Goal: Task Accomplishment & Management: Manage account settings

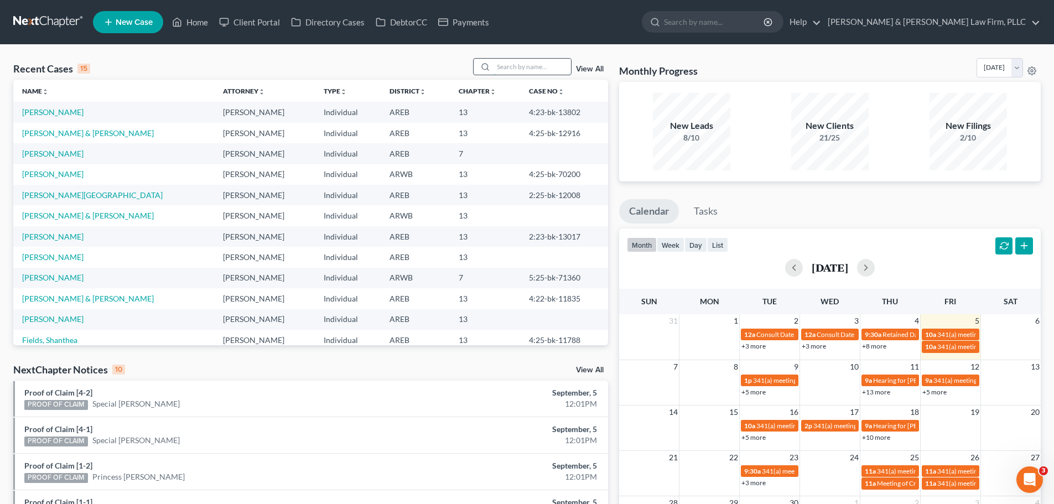
click at [549, 64] on input "search" at bounding box center [532, 67] width 77 height 16
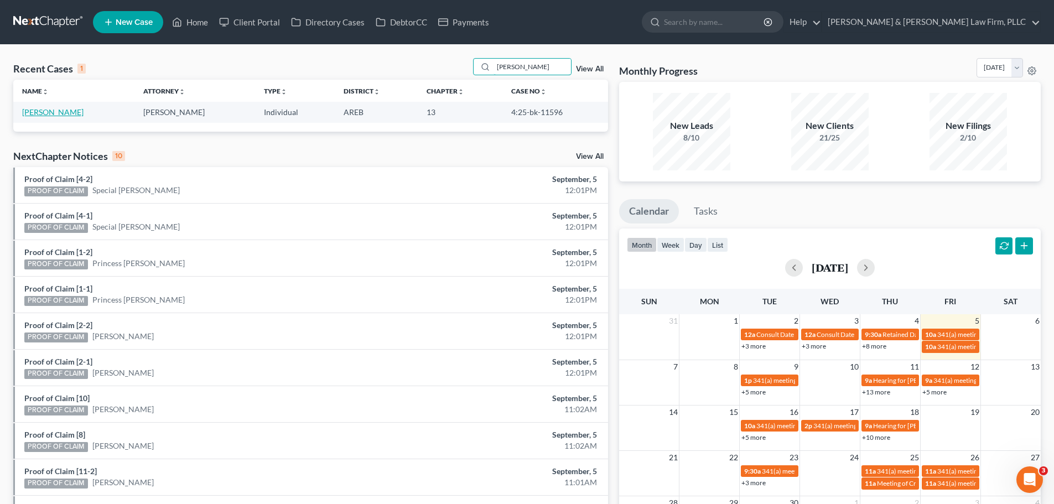
type input "patsy"
click at [58, 112] on link "[PERSON_NAME]" at bounding box center [52, 111] width 61 height 9
select select "1"
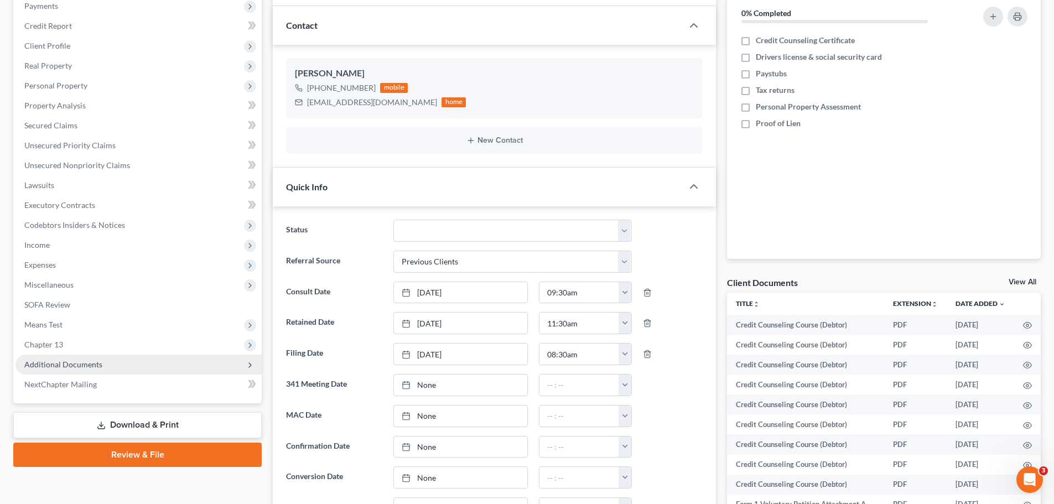
scroll to position [166, 0]
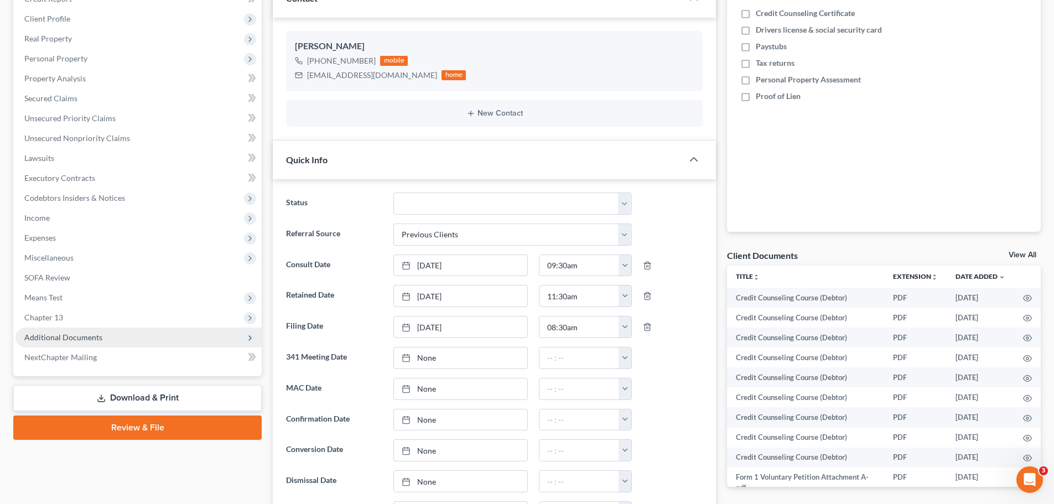
click at [77, 336] on span "Additional Documents" at bounding box center [63, 337] width 78 height 9
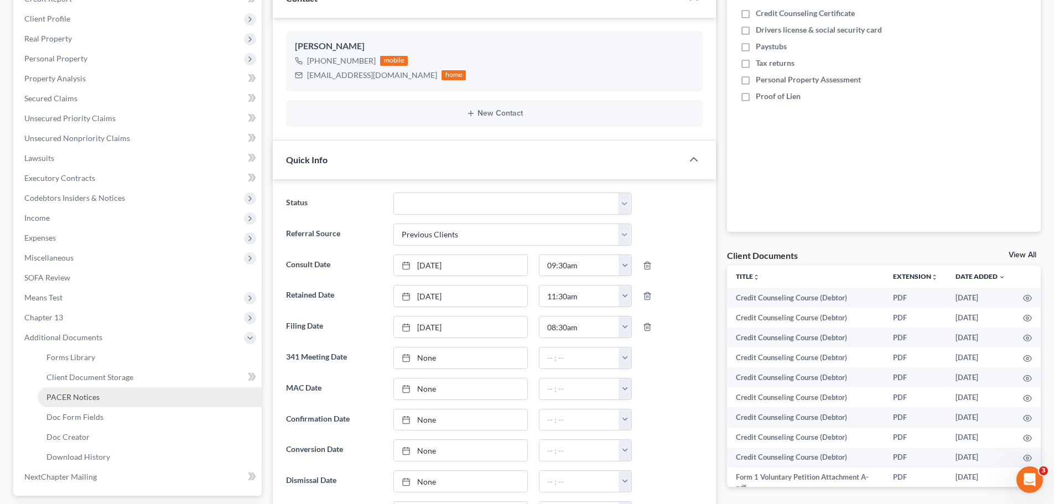
click at [122, 392] on link "PACER Notices" at bounding box center [150, 397] width 224 height 20
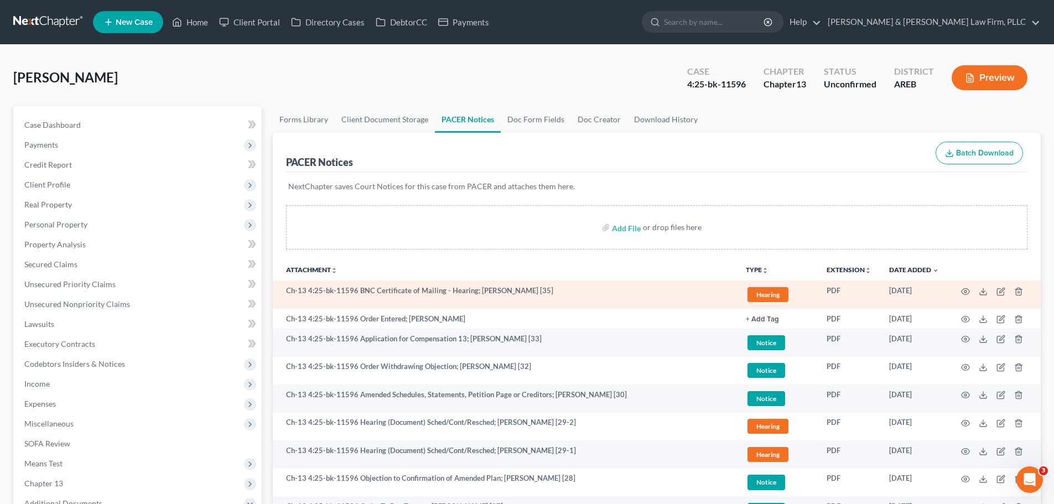
scroll to position [55, 0]
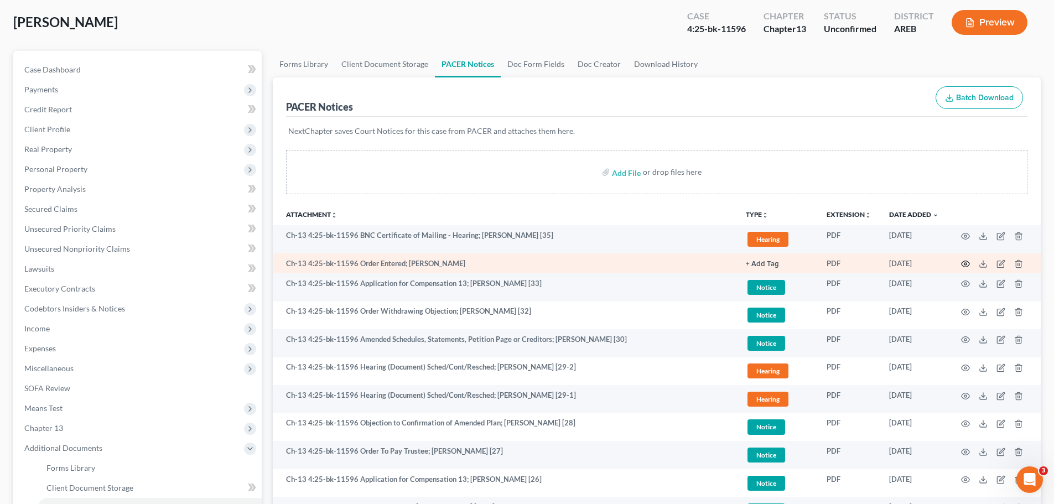
click at [968, 265] on icon "button" at bounding box center [965, 264] width 9 height 9
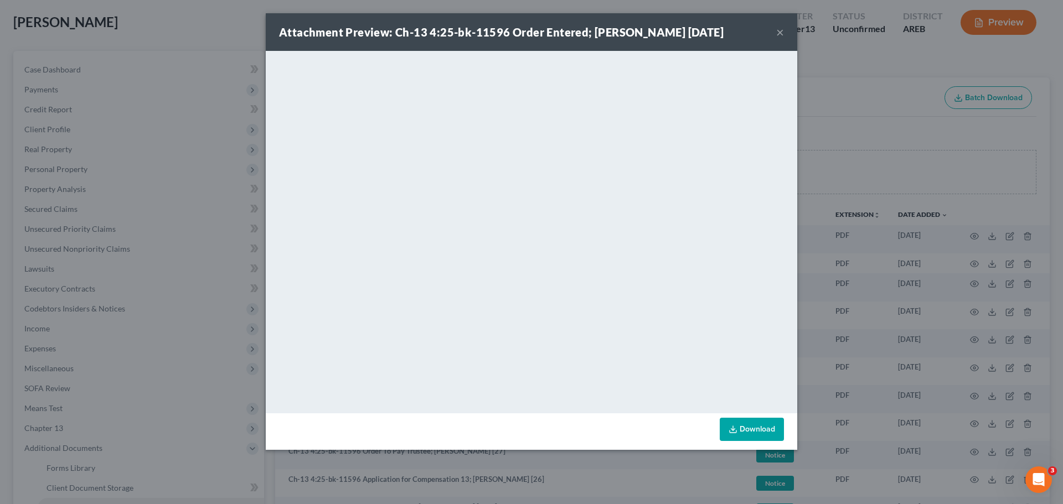
click at [780, 28] on button "×" at bounding box center [780, 31] width 8 height 13
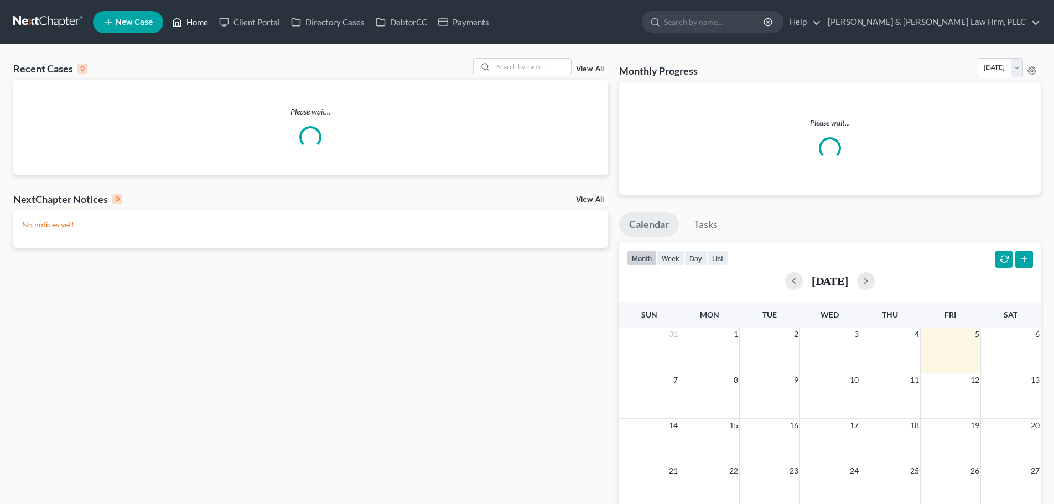
click at [180, 23] on icon at bounding box center [177, 21] width 10 height 13
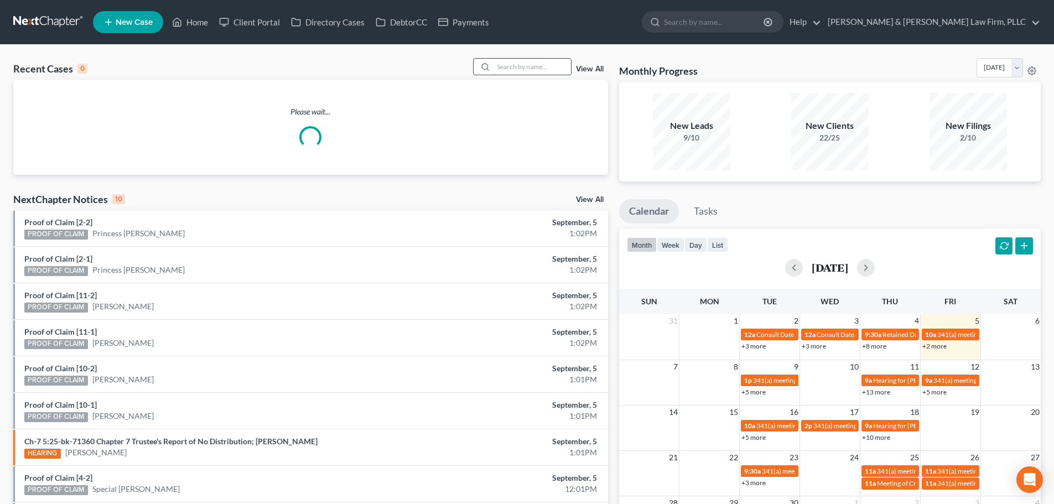
click at [517, 65] on input "search" at bounding box center [532, 67] width 77 height 16
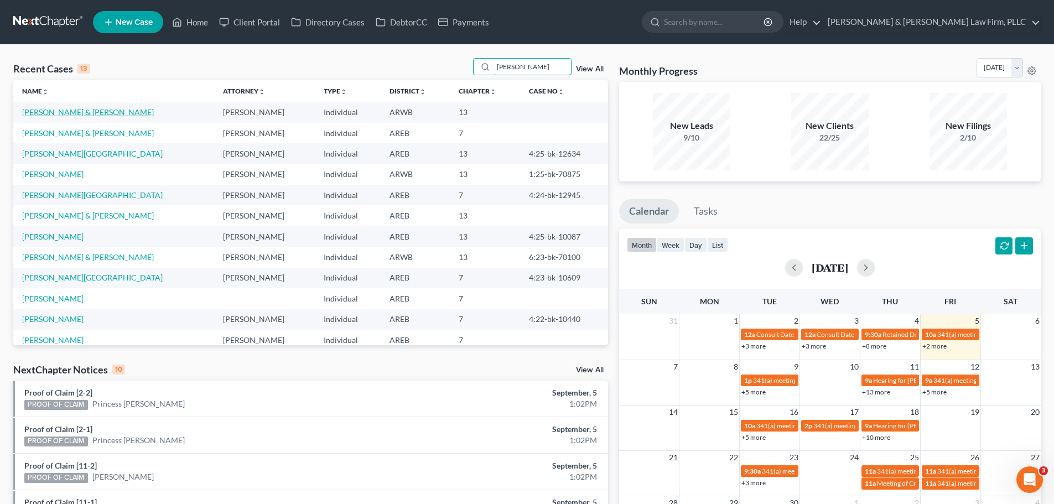
type input "[PERSON_NAME]"
click at [97, 115] on link "[PERSON_NAME] & [PERSON_NAME]" at bounding box center [88, 111] width 132 height 9
select select "4"
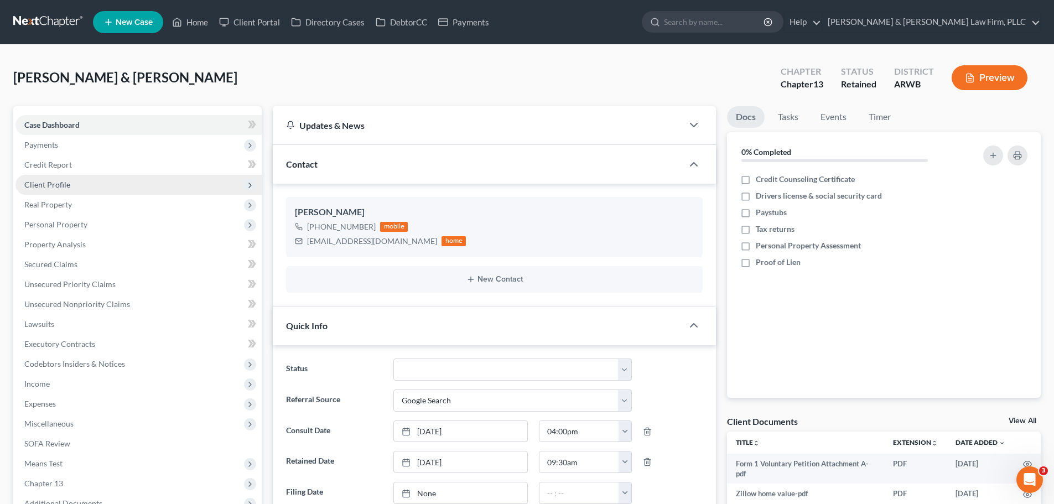
click at [67, 183] on span "Client Profile" at bounding box center [47, 184] width 46 height 9
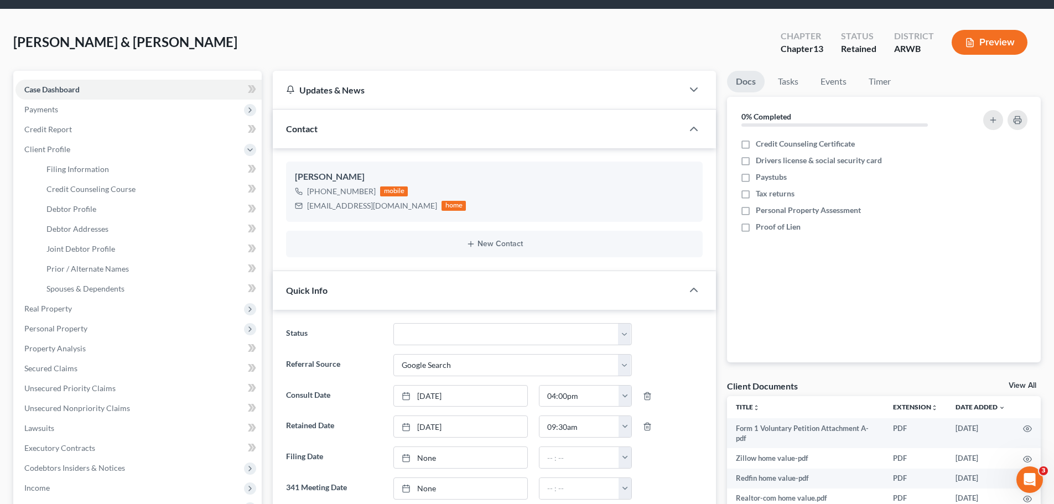
scroll to position [55, 0]
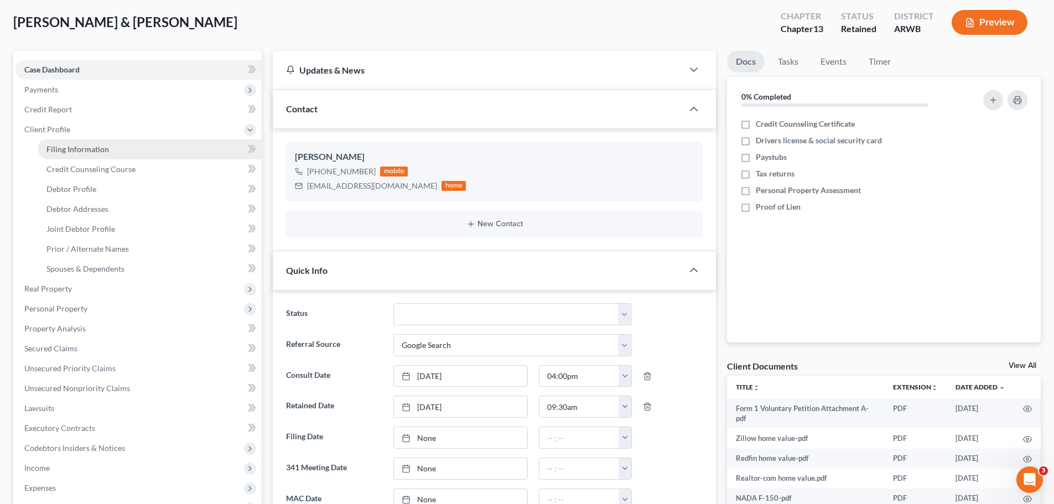
click at [169, 151] on link "Filing Information" at bounding box center [150, 149] width 224 height 20
select select "1"
select select "3"
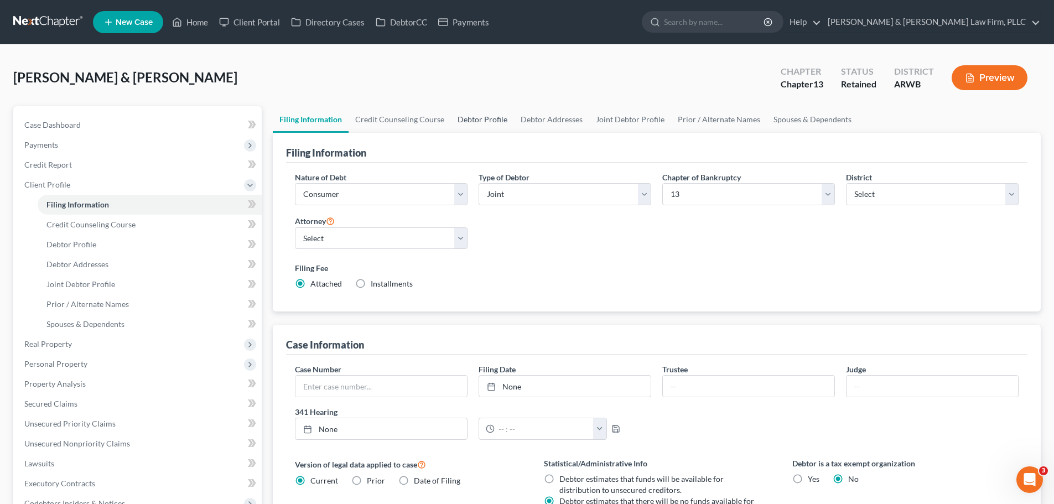
click at [509, 123] on link "Debtor Profile" at bounding box center [482, 119] width 63 height 27
select select "1"
select select "2"
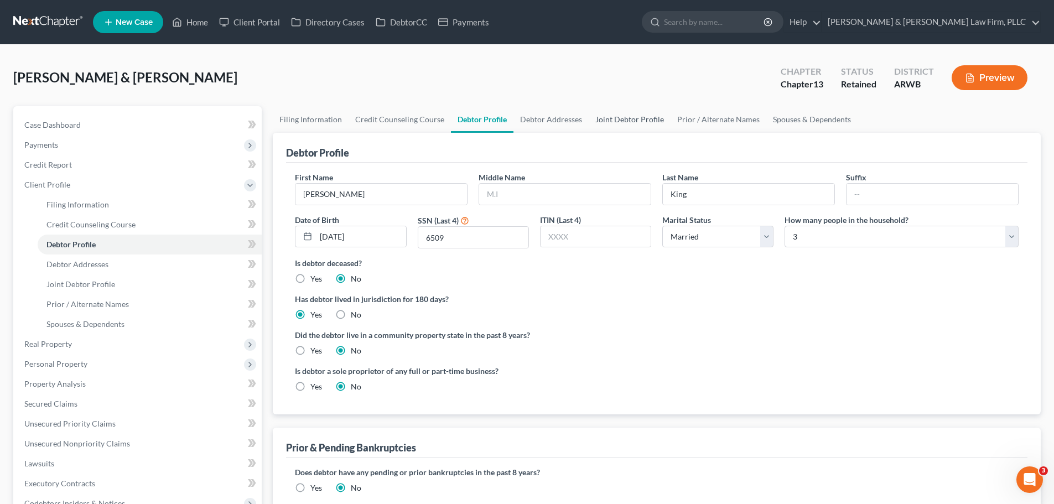
click at [644, 120] on link "Joint Debtor Profile" at bounding box center [630, 119] width 82 height 27
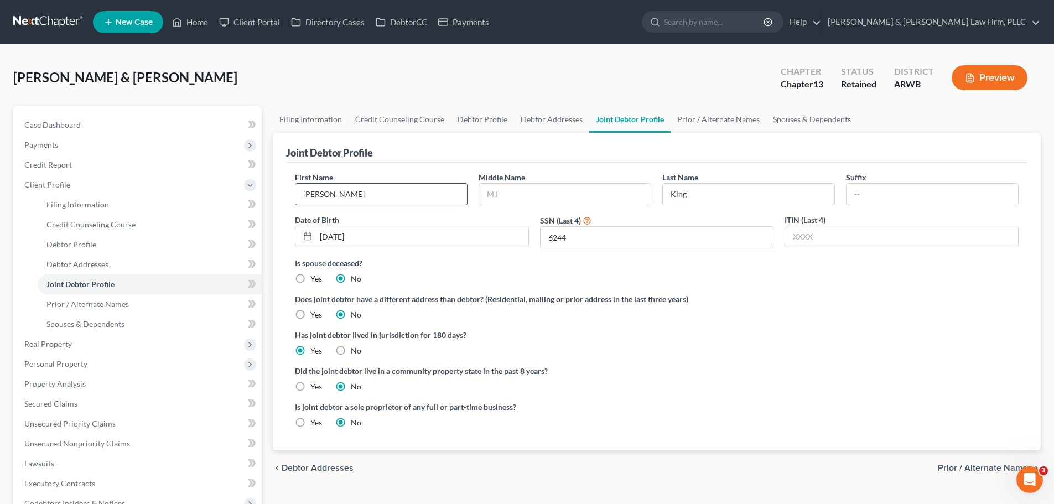
click at [323, 193] on input "Brittany" at bounding box center [382, 194] width 172 height 21
type input "Britteny"
click at [431, 86] on div "King, Johnny & Brittany Upgraded Chapter Chapter 13 Status Retained District AR…" at bounding box center [527, 82] width 1028 height 48
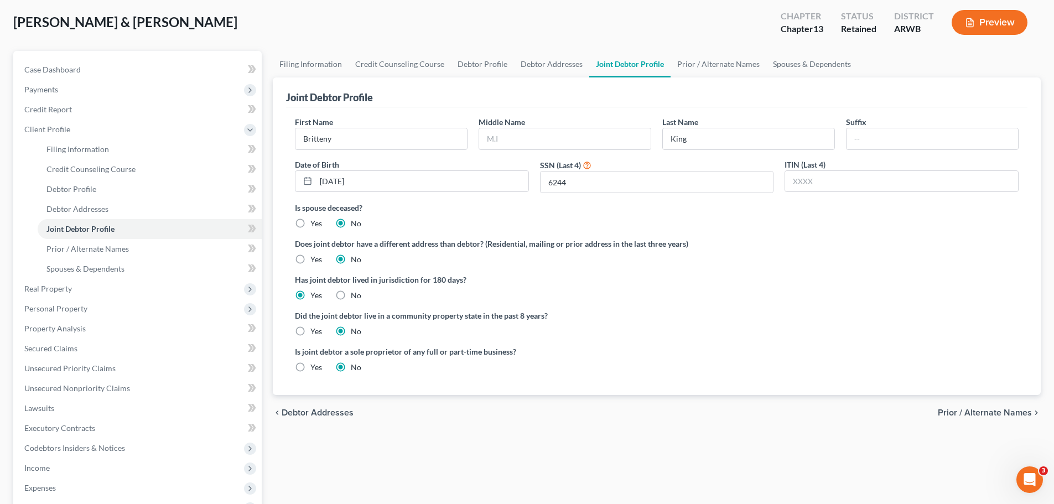
click at [972, 415] on span "Prior / Alternate Names" at bounding box center [985, 412] width 94 height 9
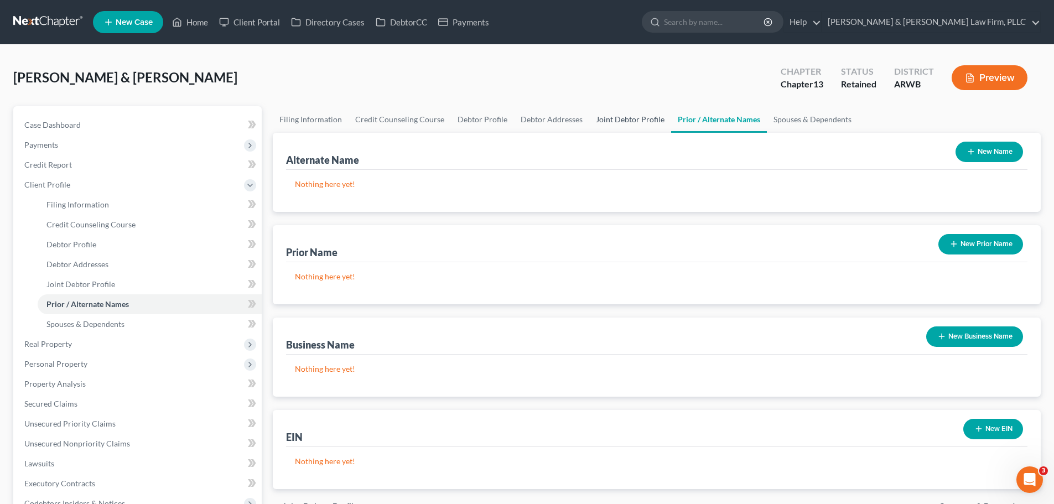
click at [610, 113] on link "Joint Debtor Profile" at bounding box center [630, 119] width 82 height 27
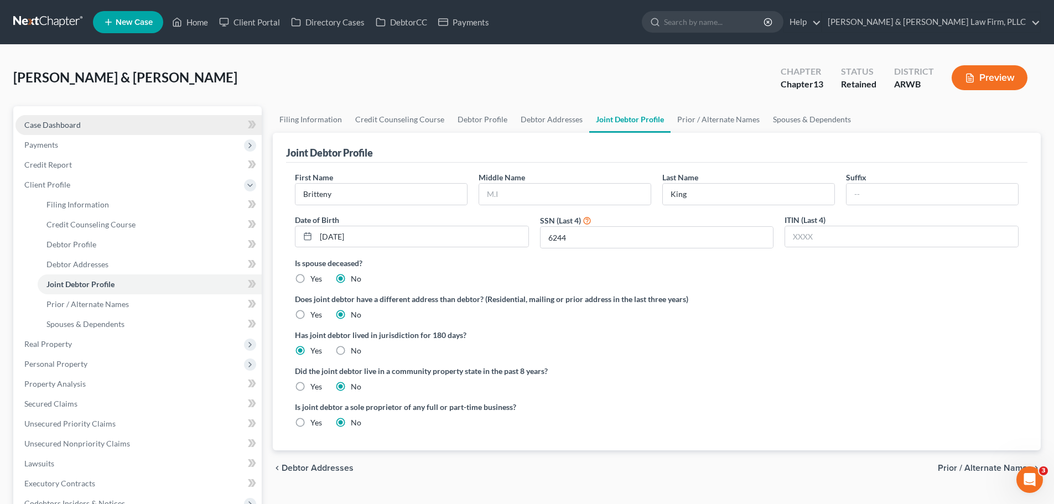
click at [165, 126] on link "Case Dashboard" at bounding box center [138, 125] width 246 height 20
select select "4"
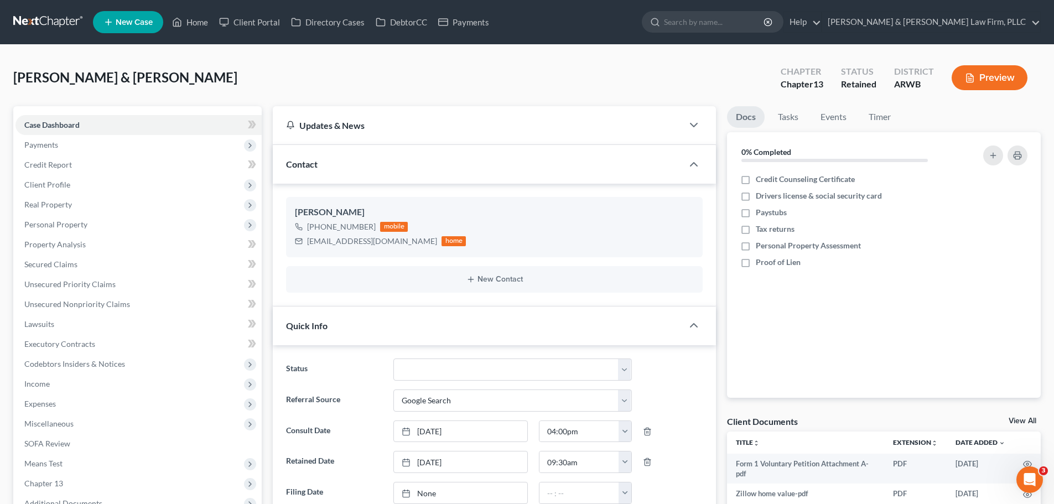
click at [313, 159] on span "Contact" at bounding box center [302, 164] width 32 height 11
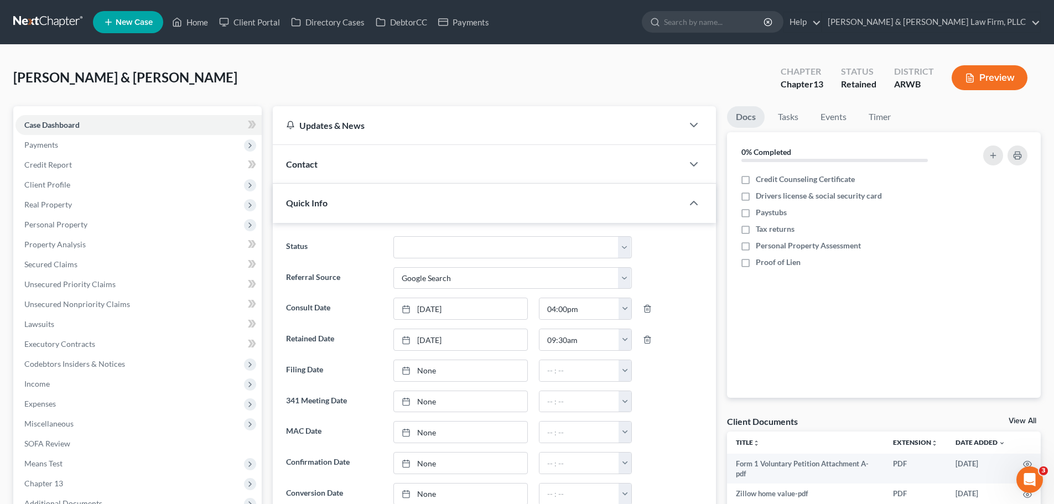
click at [380, 169] on div "Contact" at bounding box center [478, 164] width 410 height 38
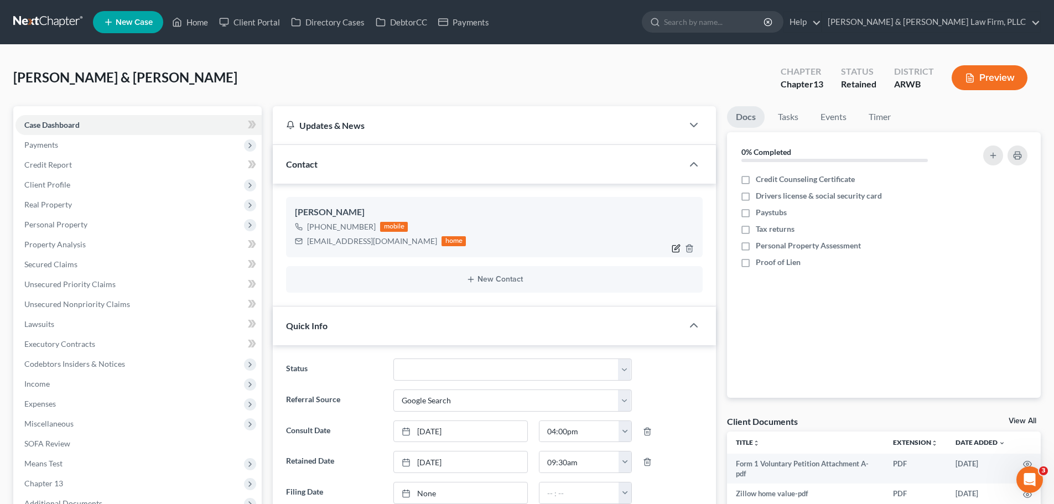
click at [672, 251] on icon "button" at bounding box center [676, 248] width 9 height 9
select select "0"
select select "1"
select select "0"
select select "1"
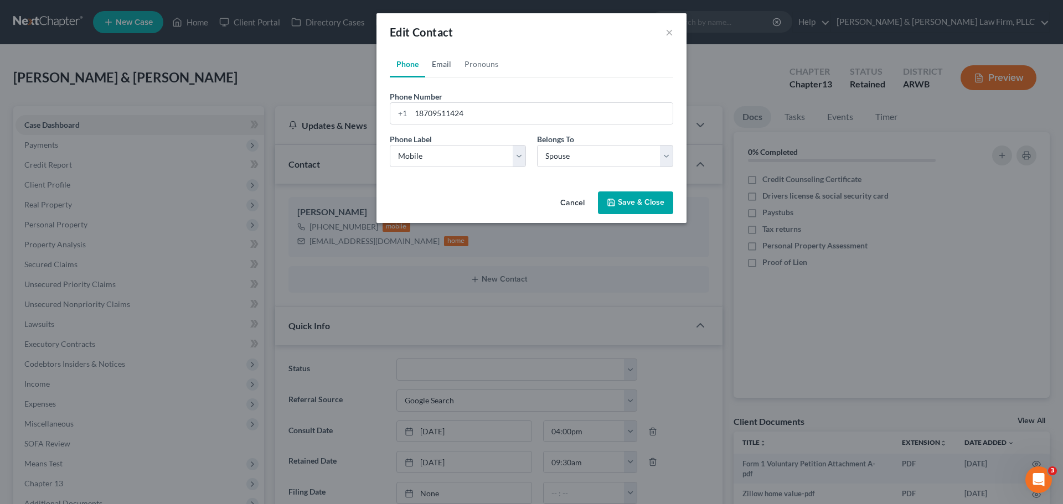
click at [439, 68] on link "Email" at bounding box center [441, 64] width 33 height 27
click at [433, 115] on input "brittany_king2007@yahoo.com" at bounding box center [542, 113] width 262 height 21
type input "britteny_king2007@yahoo.com"
click at [617, 199] on button "Save & Close" at bounding box center [635, 203] width 75 height 23
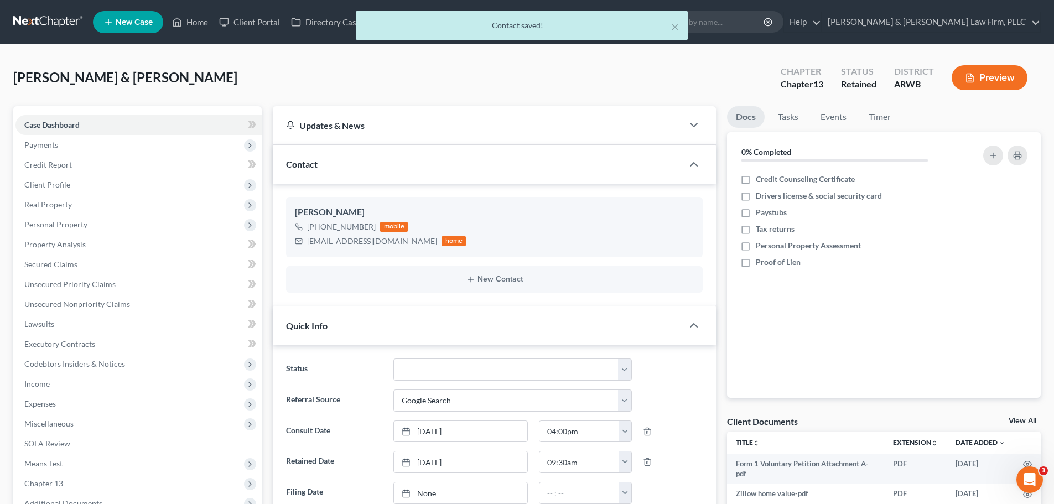
click at [540, 159] on div "Contact" at bounding box center [478, 164] width 410 height 38
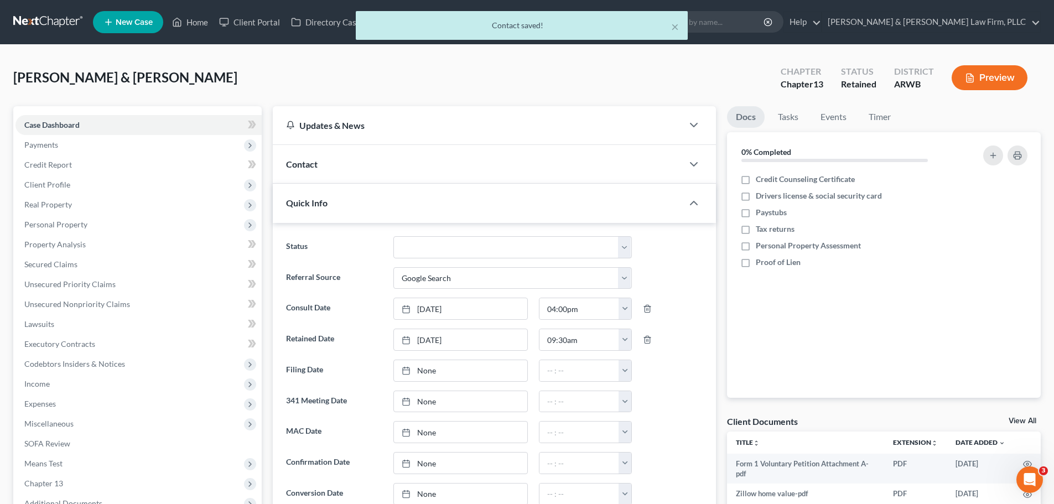
click at [540, 159] on div "Contact" at bounding box center [478, 164] width 410 height 38
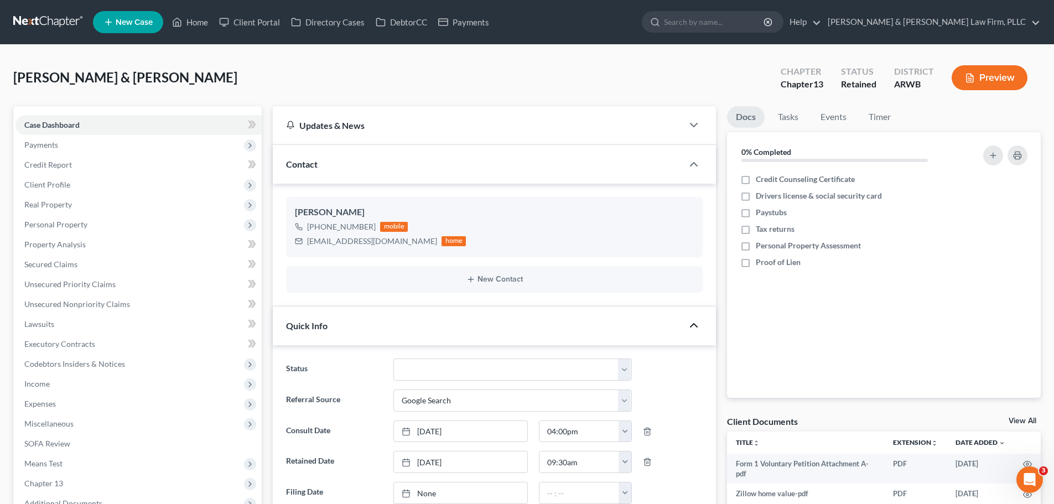
click at [693, 328] on icon "button" at bounding box center [693, 325] width 13 height 13
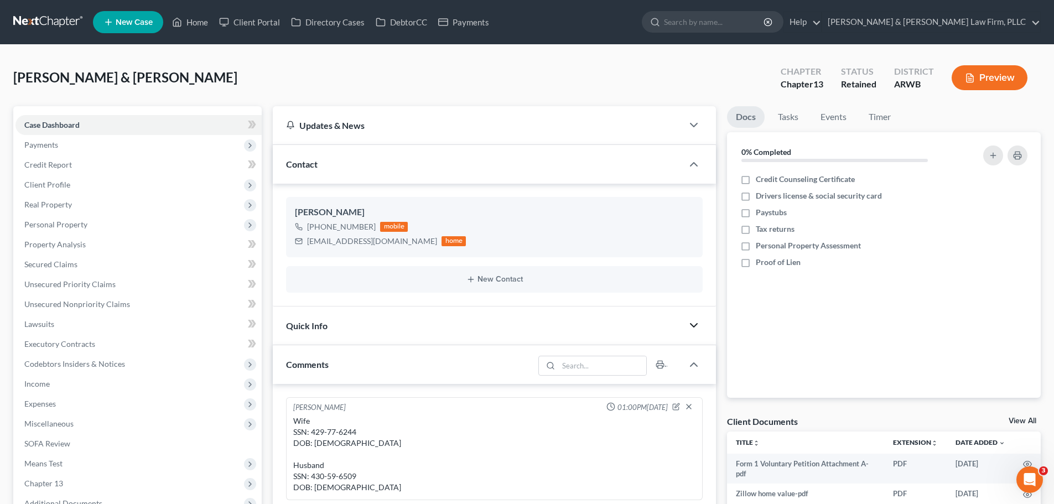
click at [687, 323] on div at bounding box center [699, 325] width 33 height 22
click at [391, 330] on div "Quick Info" at bounding box center [478, 326] width 410 height 38
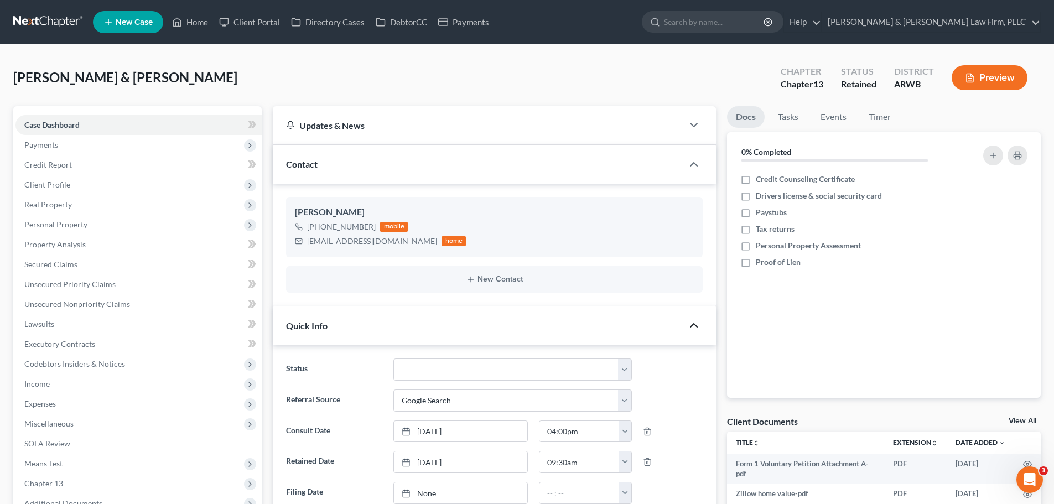
click at [391, 330] on div "Quick Info" at bounding box center [478, 326] width 410 height 38
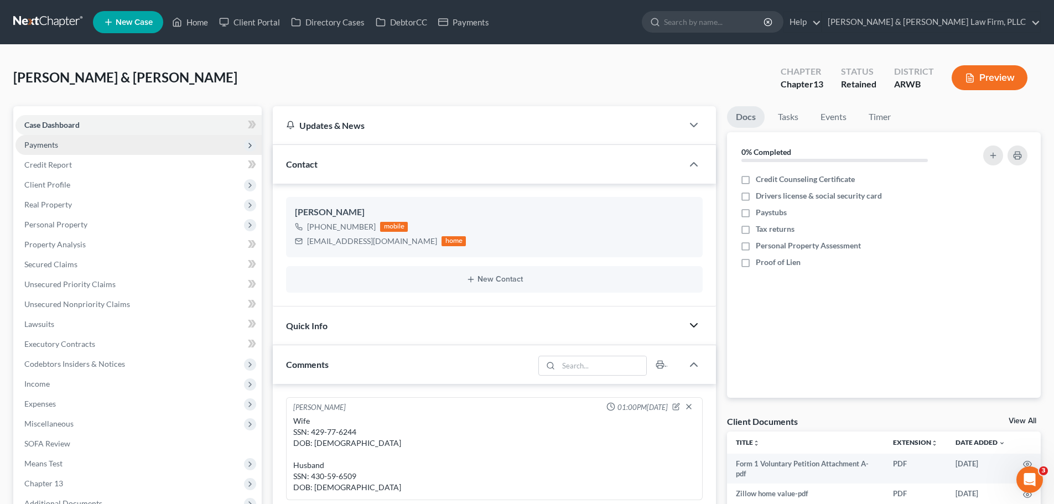
click at [95, 141] on span "Payments" at bounding box center [138, 145] width 246 height 20
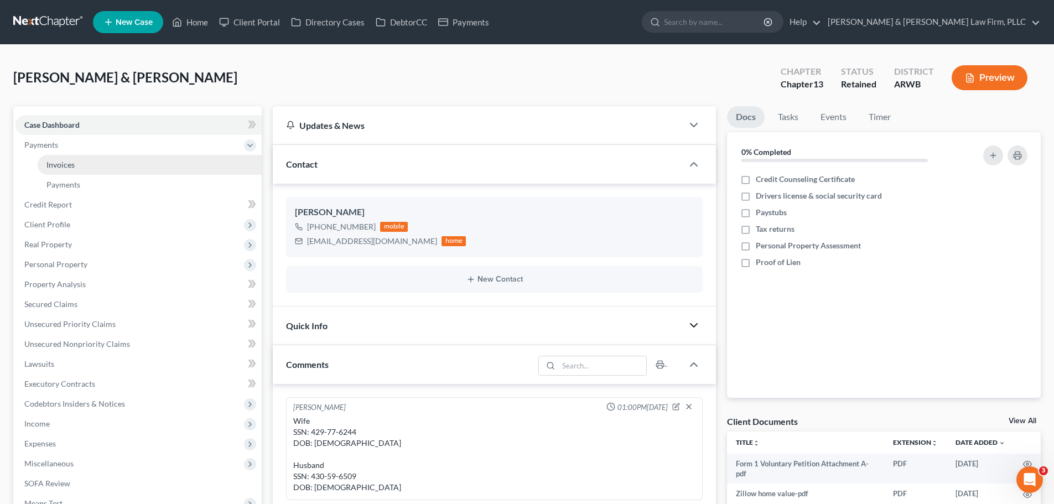
drag, startPoint x: 87, startPoint y: 167, endPoint x: 108, endPoint y: 162, distance: 21.5
click at [89, 166] on link "Invoices" at bounding box center [150, 165] width 224 height 20
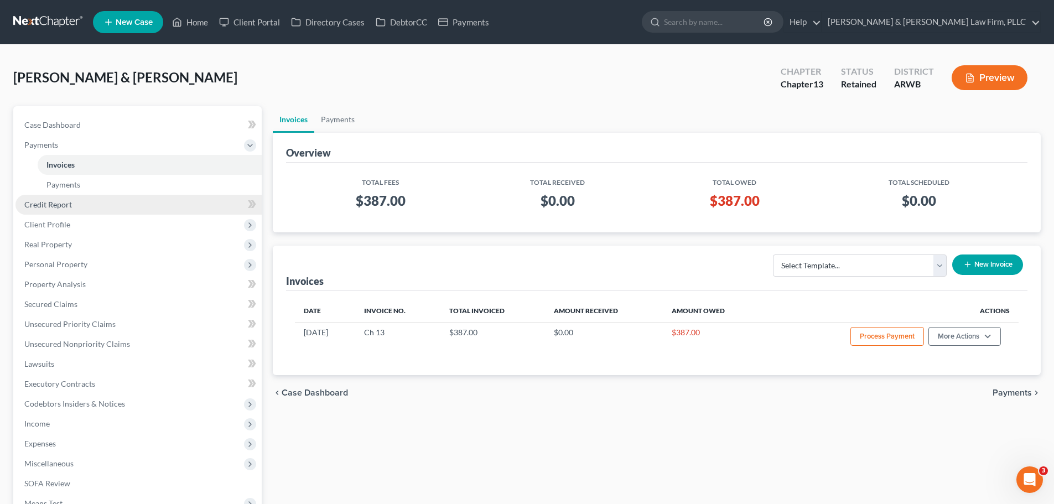
click at [57, 206] on span "Credit Report" at bounding box center [48, 204] width 48 height 9
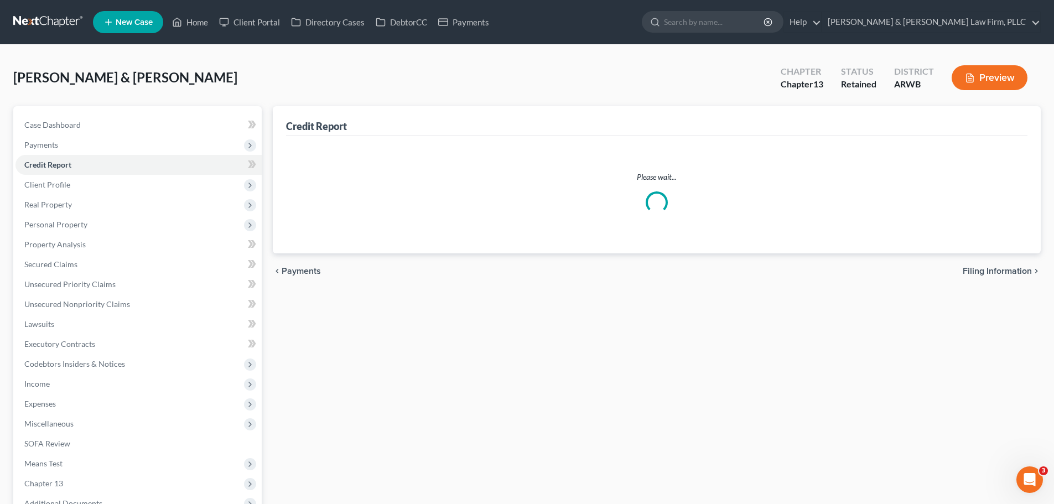
drag, startPoint x: 81, startPoint y: 143, endPoint x: 110, endPoint y: 156, distance: 31.7
click at [81, 143] on span "Payments" at bounding box center [138, 145] width 246 height 20
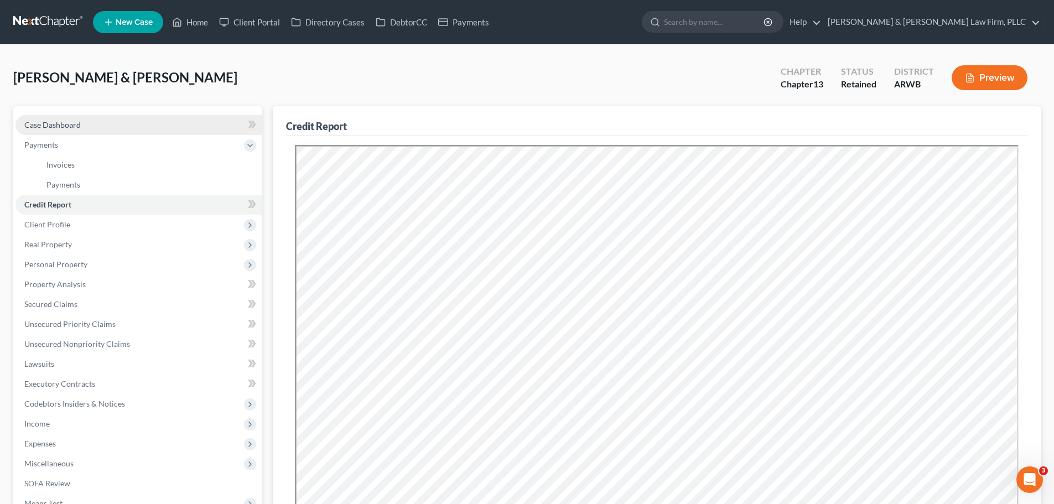
drag, startPoint x: 123, startPoint y: 122, endPoint x: 139, endPoint y: 129, distance: 17.4
click at [123, 122] on link "Case Dashboard" at bounding box center [138, 125] width 246 height 20
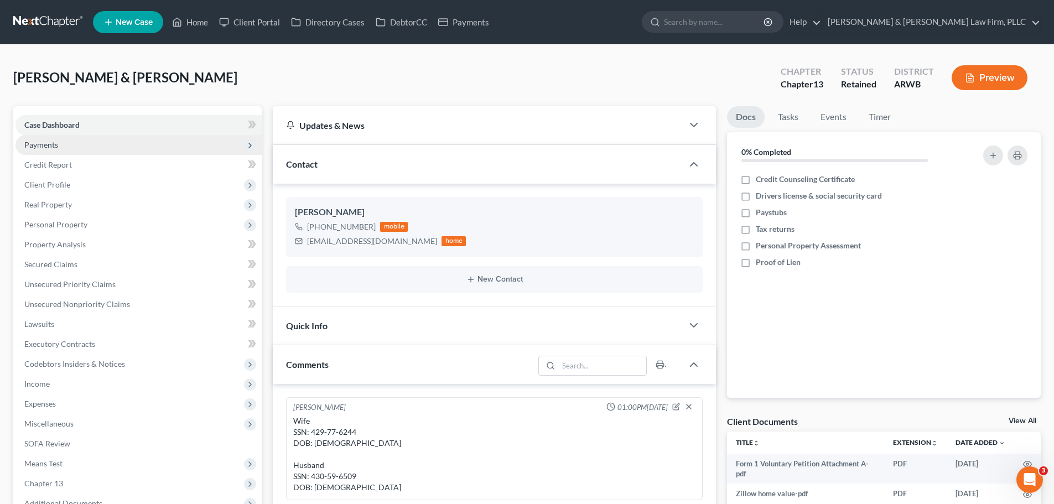
click at [91, 143] on span "Payments" at bounding box center [138, 145] width 246 height 20
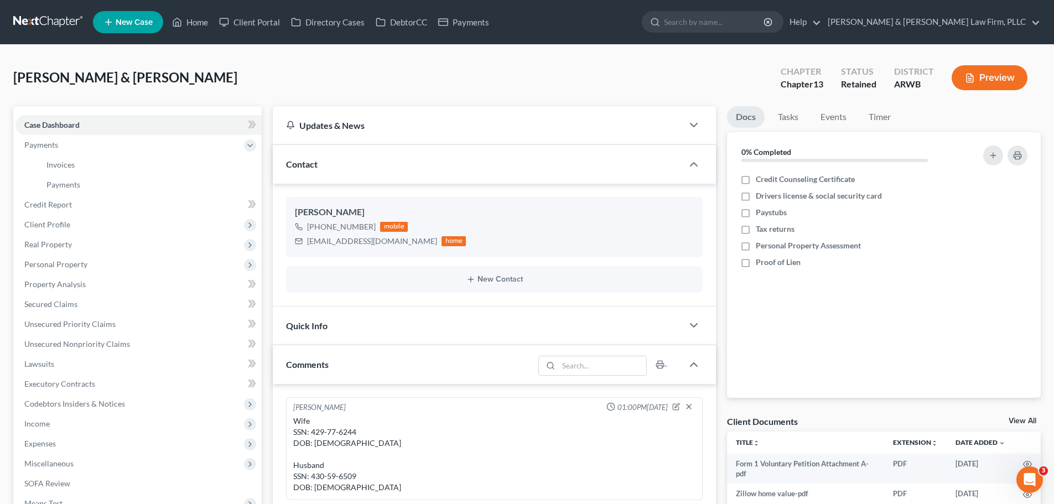
click at [971, 68] on button "Preview" at bounding box center [990, 77] width 76 height 25
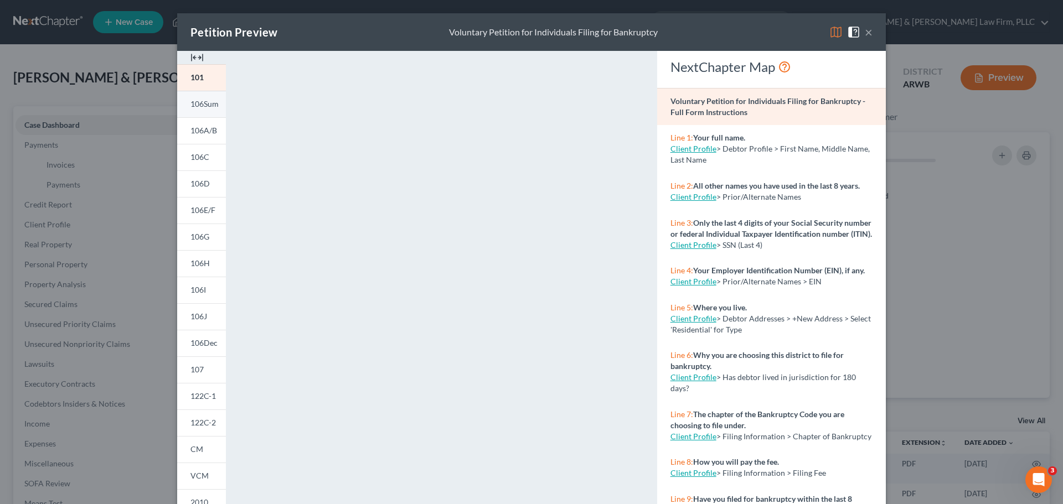
click at [213, 109] on link "106Sum" at bounding box center [201, 104] width 49 height 27
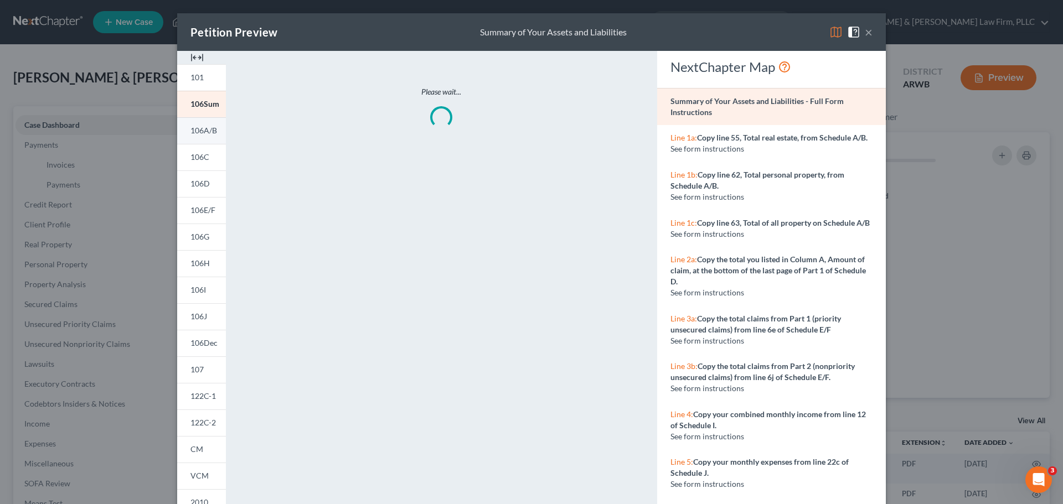
click at [198, 133] on span "106A/B" at bounding box center [203, 130] width 27 height 9
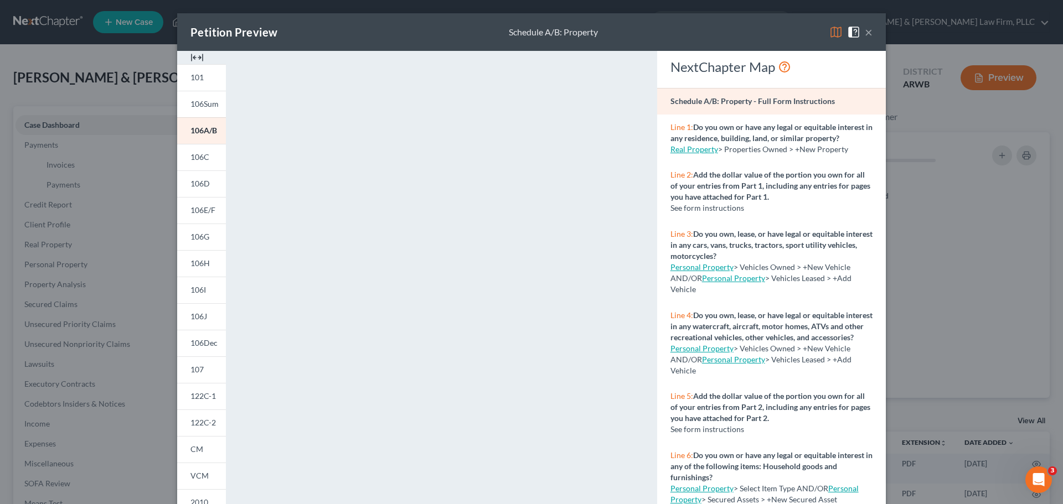
click at [865, 32] on button "×" at bounding box center [869, 31] width 8 height 13
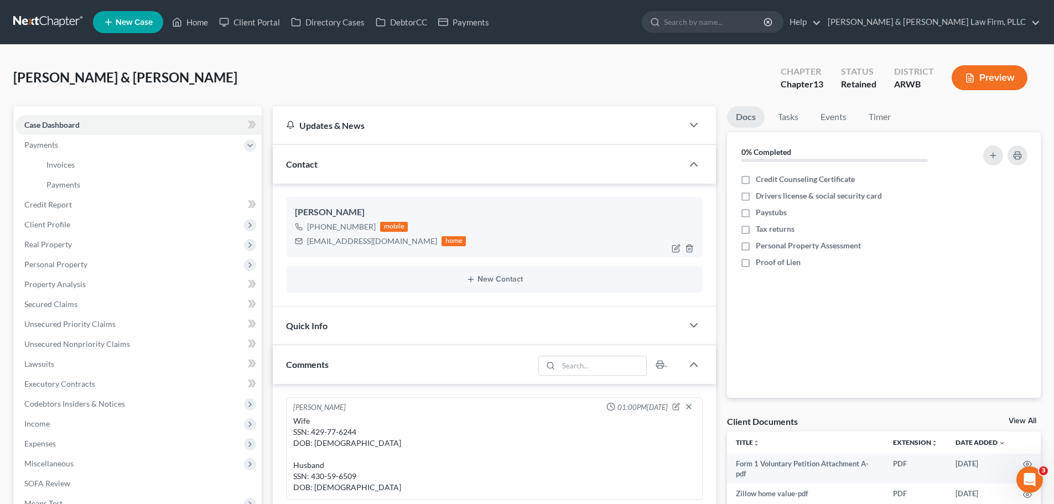
drag, startPoint x: 372, startPoint y: 227, endPoint x: 312, endPoint y: 225, distance: 60.4
click at [312, 225] on div "+1 (870) 951-1424 mobile" at bounding box center [380, 227] width 171 height 14
click at [520, 203] on div "Britteny King +1 (870) 951-1424 mobile britteny_king2007@yahoo.com home" at bounding box center [494, 227] width 417 height 60
click at [158, 158] on link "Invoices" at bounding box center [150, 165] width 224 height 20
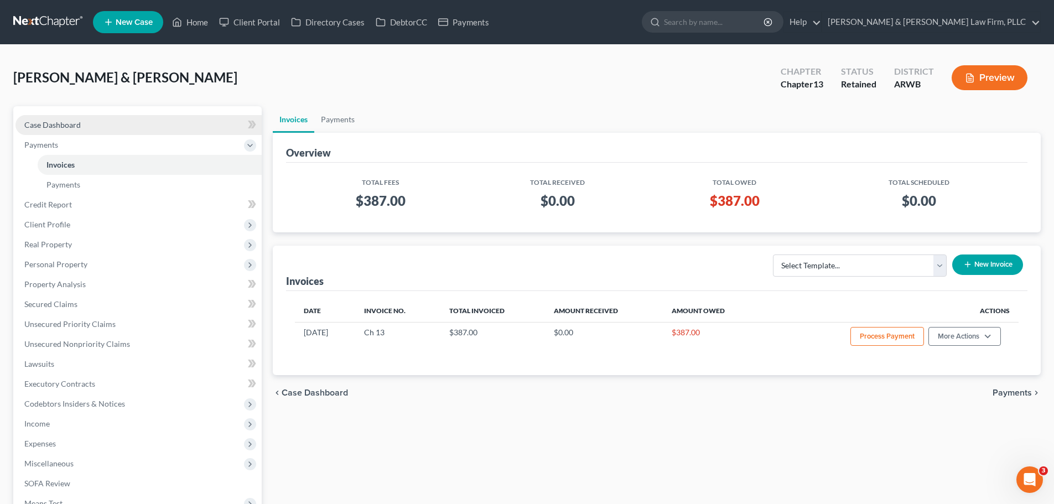
click at [85, 120] on link "Case Dashboard" at bounding box center [138, 125] width 246 height 20
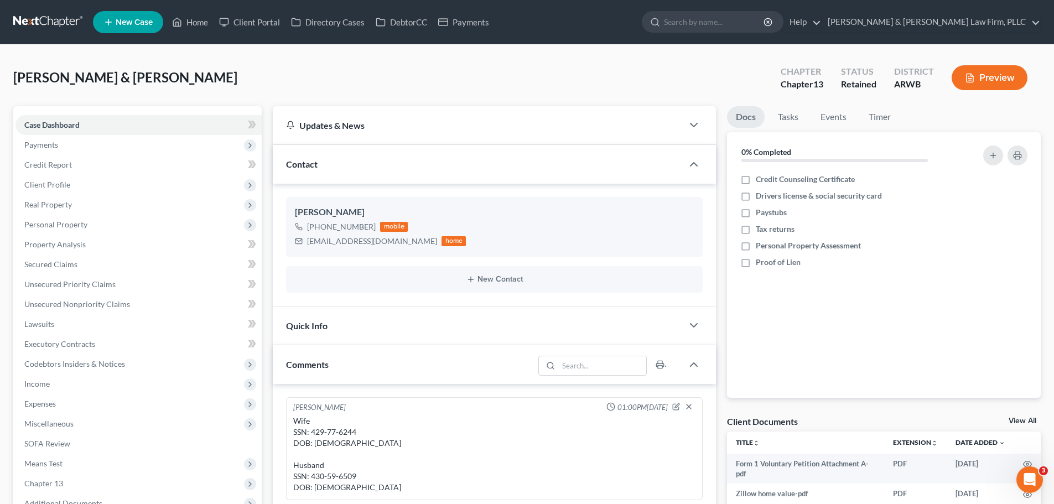
click at [48, 24] on link at bounding box center [48, 22] width 71 height 20
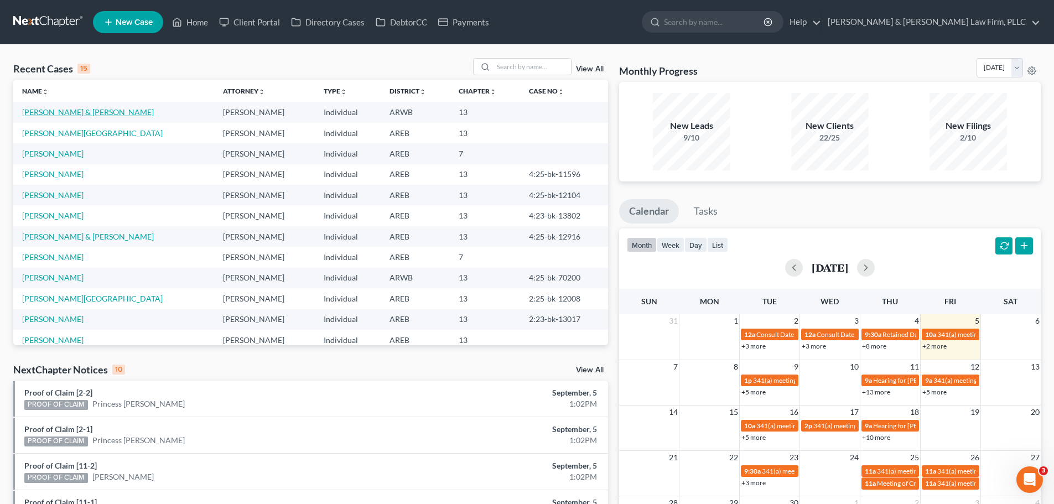
click at [77, 112] on link "King, Johnny & Britteny" at bounding box center [88, 111] width 132 height 9
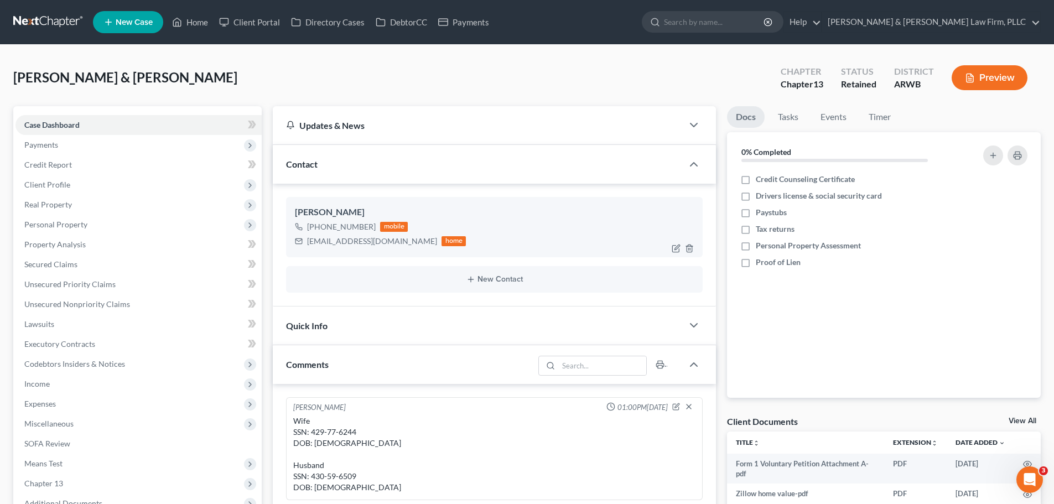
scroll to position [55, 0]
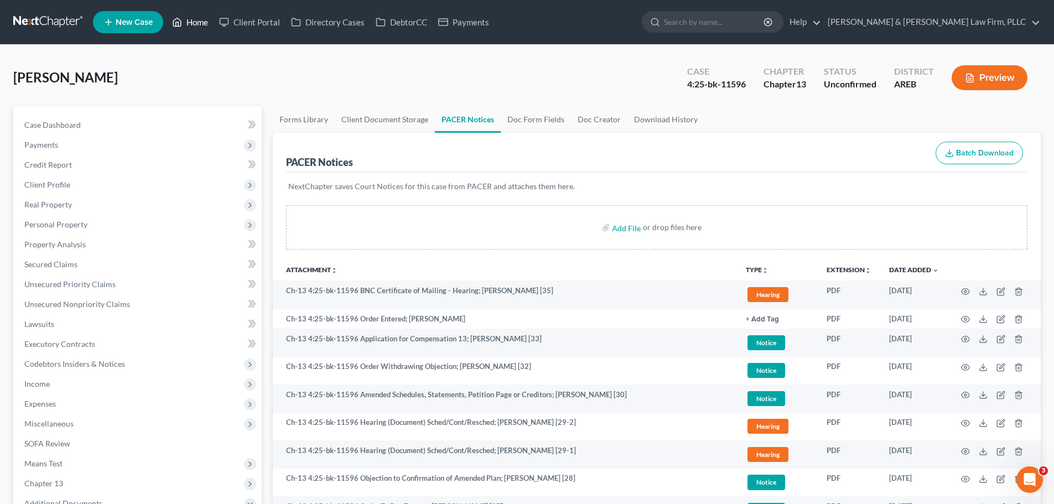
click at [201, 19] on link "Home" at bounding box center [190, 22] width 47 height 20
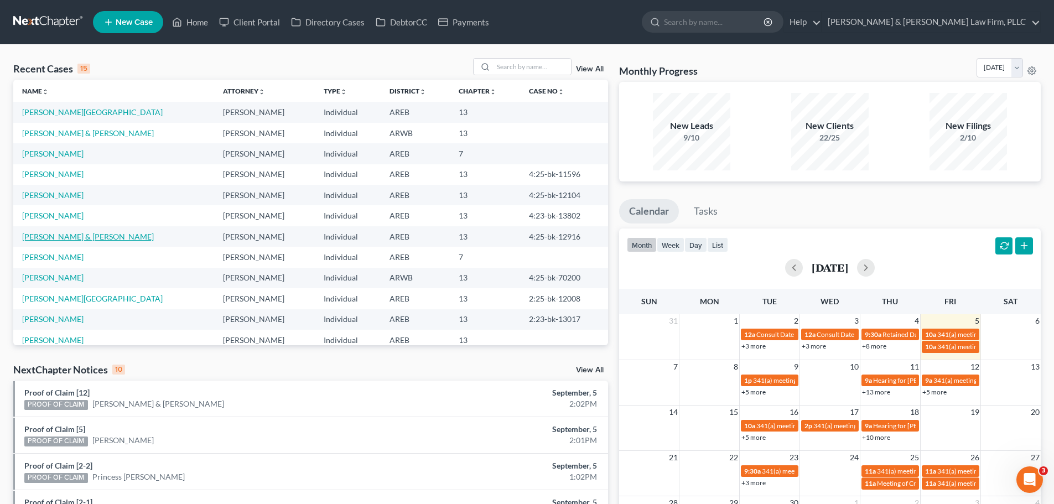
click at [79, 234] on link "[PERSON_NAME] & [PERSON_NAME]" at bounding box center [88, 236] width 132 height 9
select select "2"
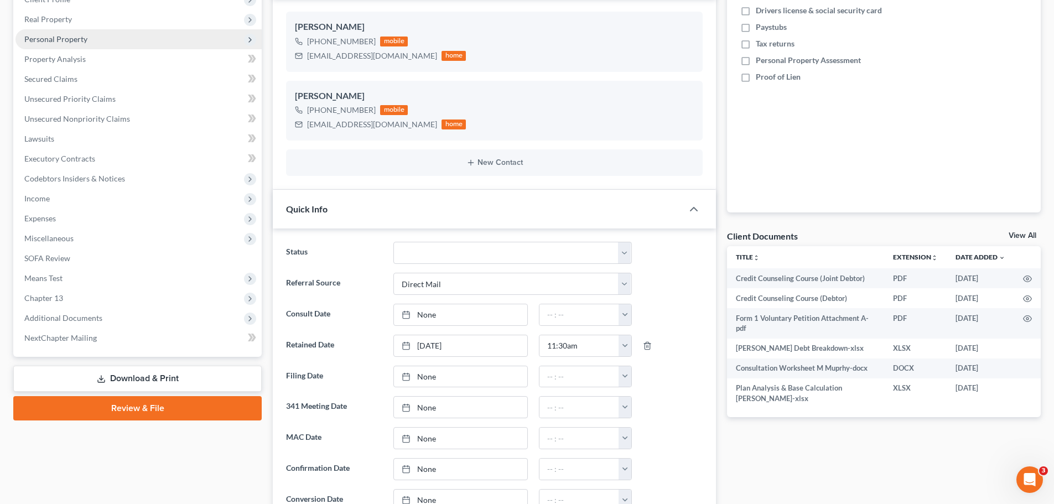
scroll to position [55, 0]
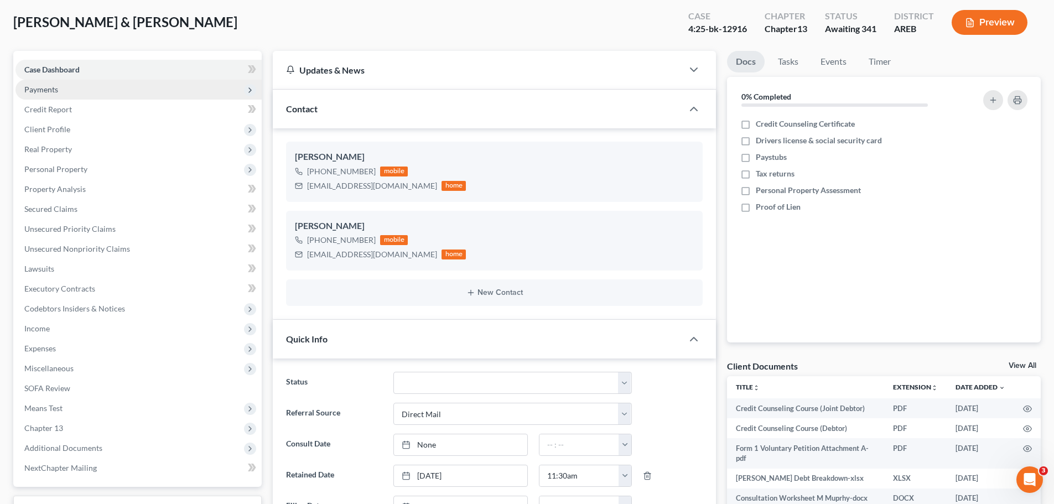
click at [76, 85] on span "Payments" at bounding box center [138, 90] width 246 height 20
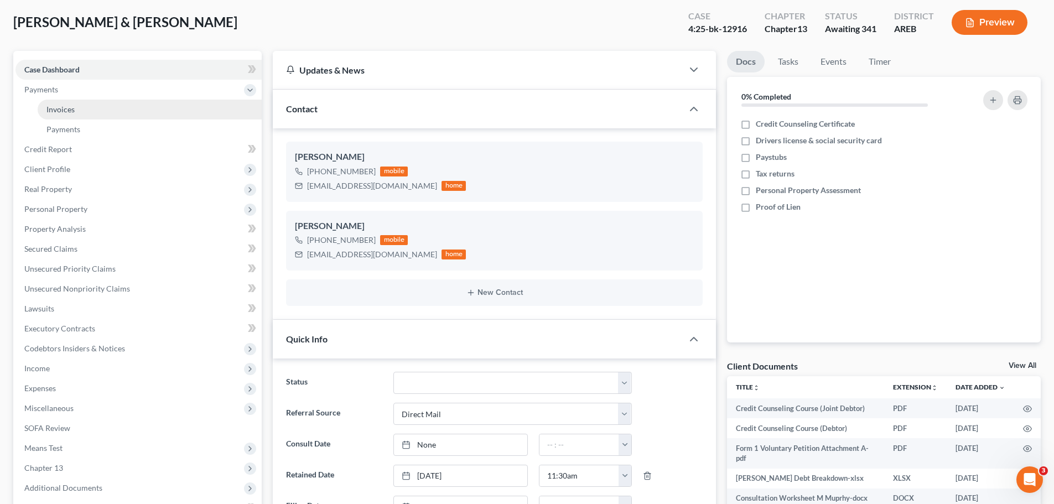
click at [131, 110] on link "Invoices" at bounding box center [150, 110] width 224 height 20
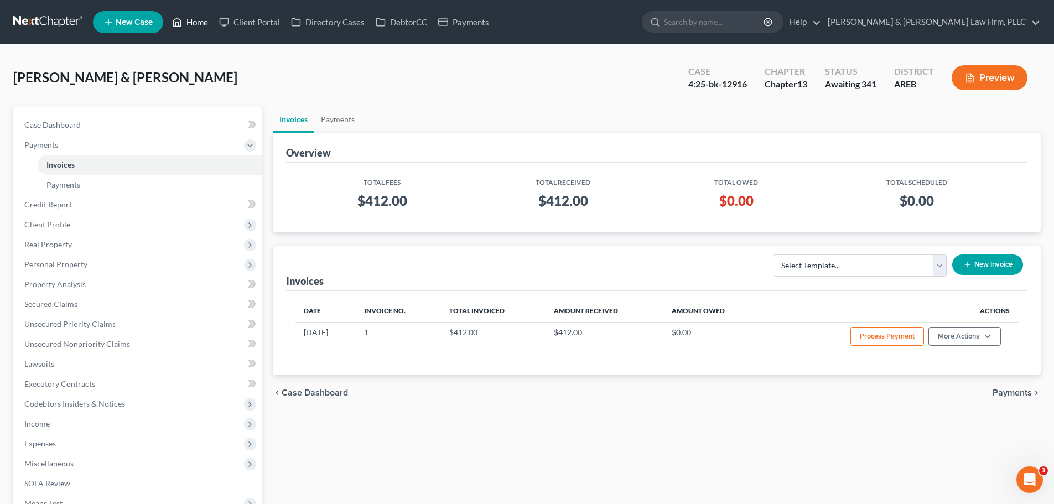
click at [179, 17] on icon at bounding box center [177, 21] width 10 height 13
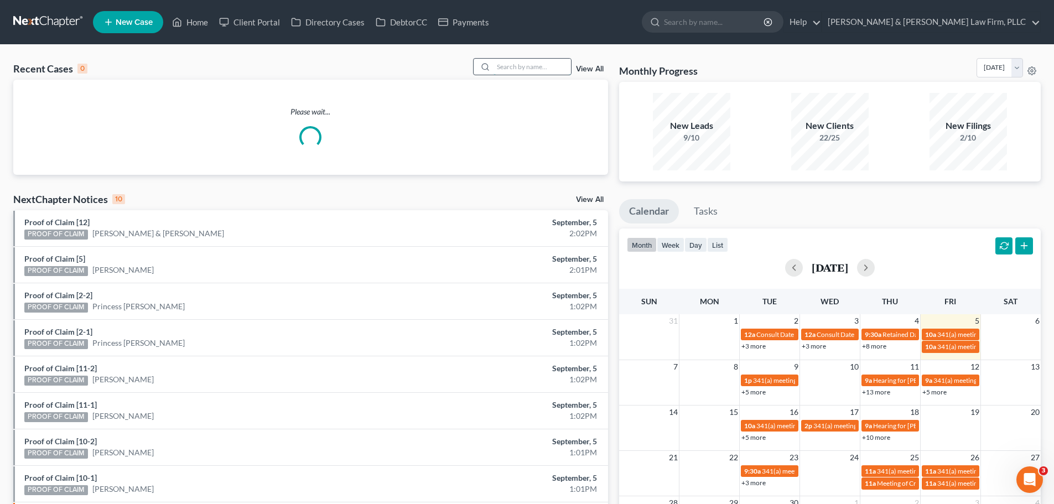
click at [550, 66] on input "search" at bounding box center [532, 67] width 77 height 16
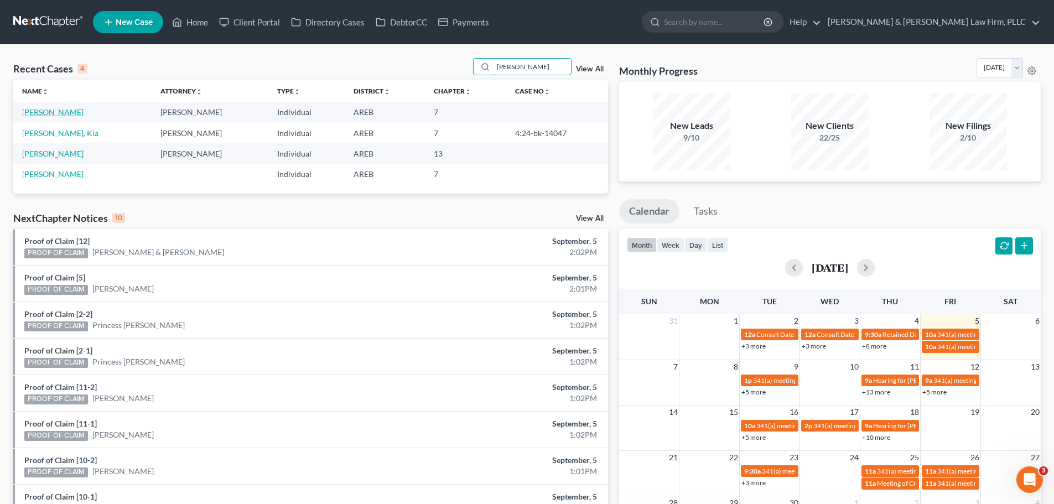
type input "[PERSON_NAME]"
click at [58, 116] on link "[PERSON_NAME]" at bounding box center [52, 111] width 61 height 9
select select "2"
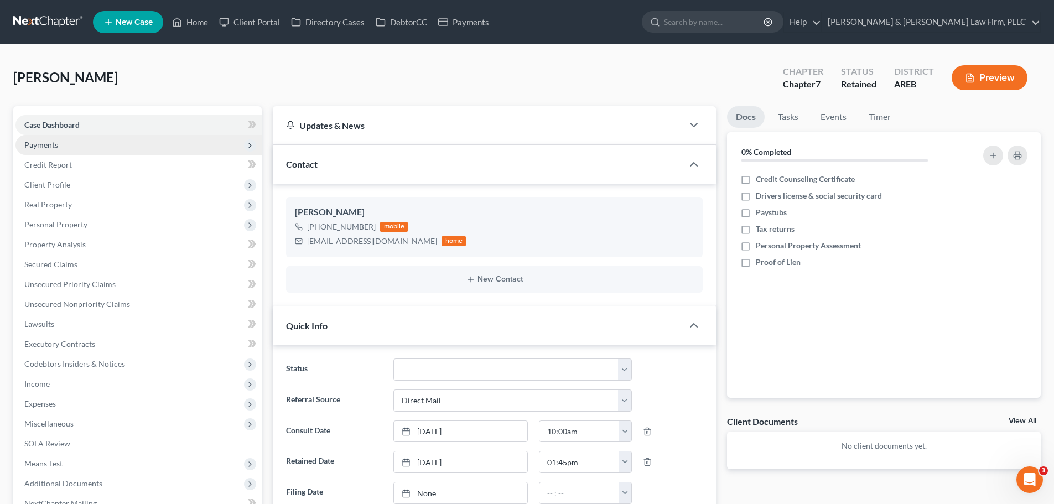
click at [58, 145] on span "Payments" at bounding box center [41, 144] width 34 height 9
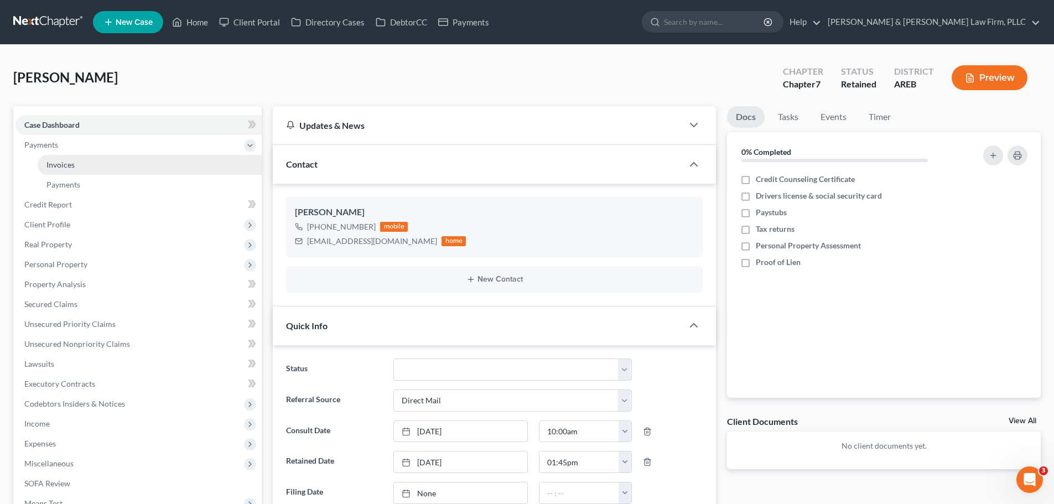
click at [58, 165] on span "Invoices" at bounding box center [60, 164] width 28 height 9
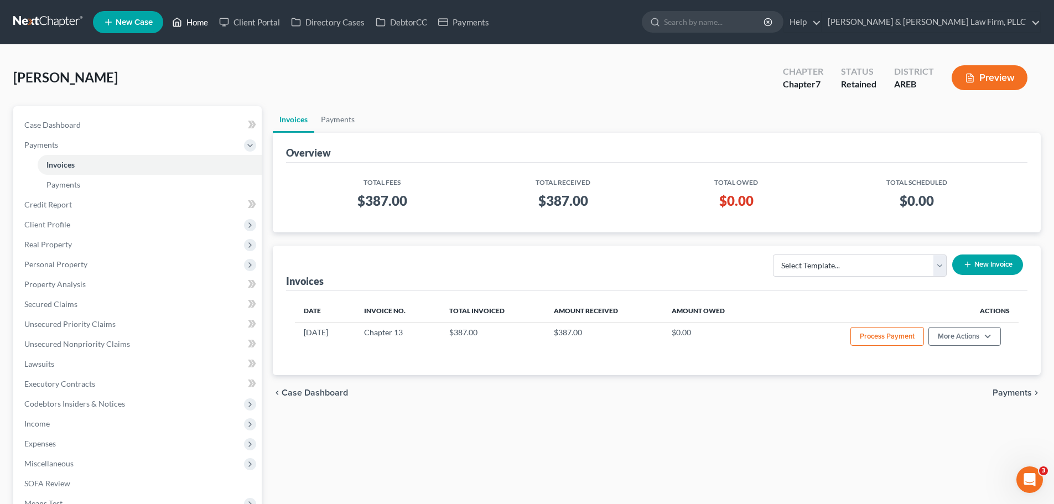
click at [190, 24] on link "Home" at bounding box center [190, 22] width 47 height 20
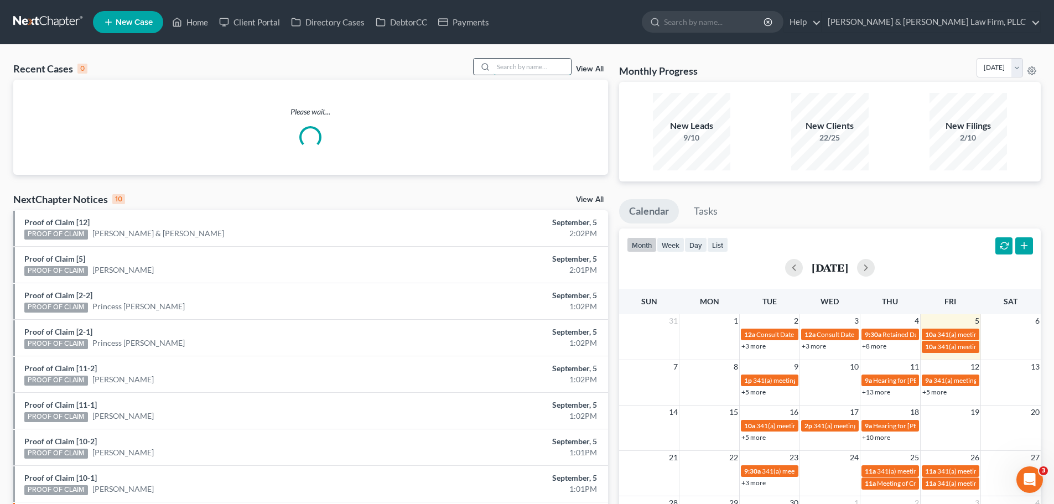
click at [522, 70] on input "search" at bounding box center [532, 67] width 77 height 16
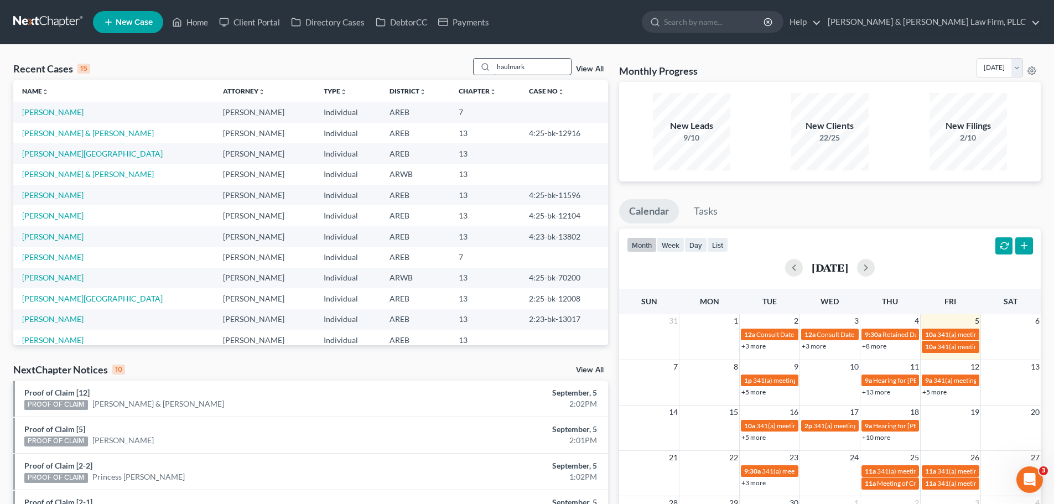
type input "haulmark"
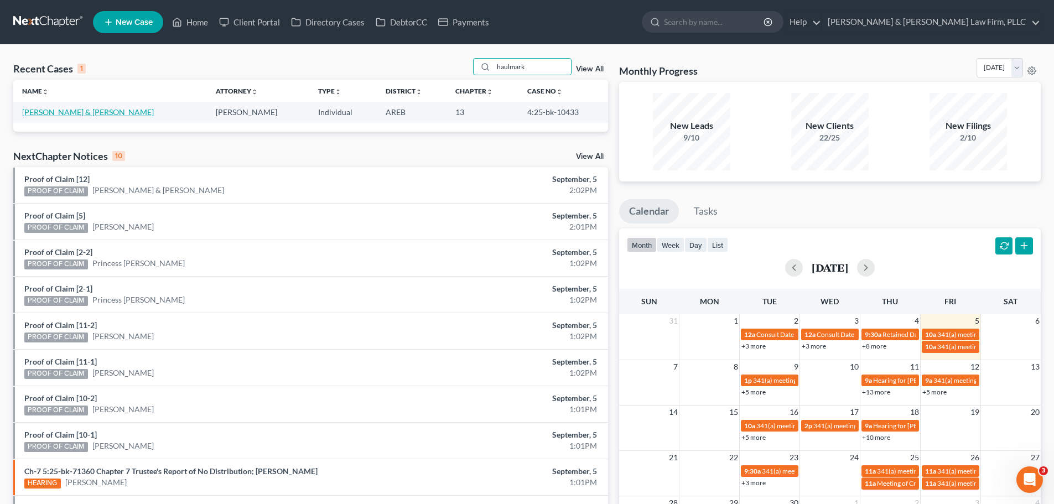
click at [92, 112] on link "[PERSON_NAME] & [PERSON_NAME]" at bounding box center [88, 111] width 132 height 9
select select "2"
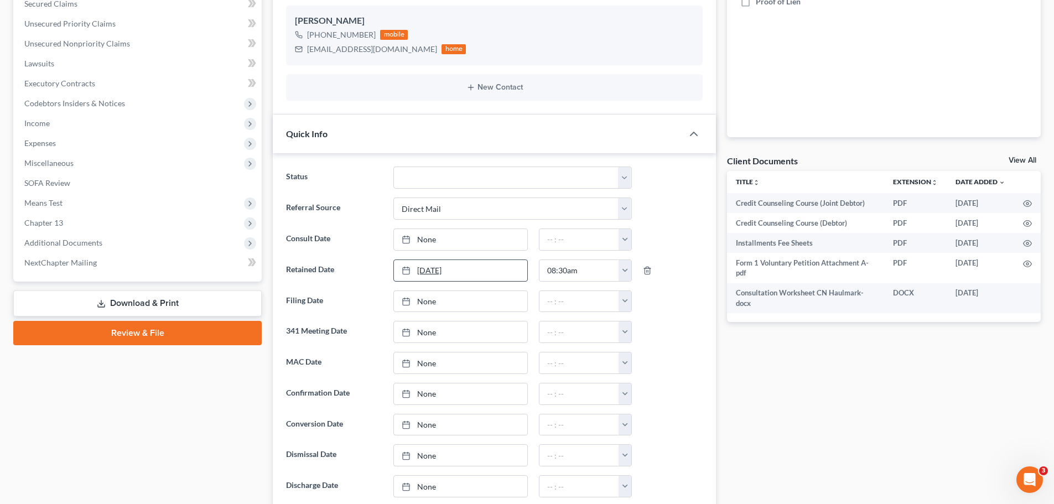
scroll to position [277, 0]
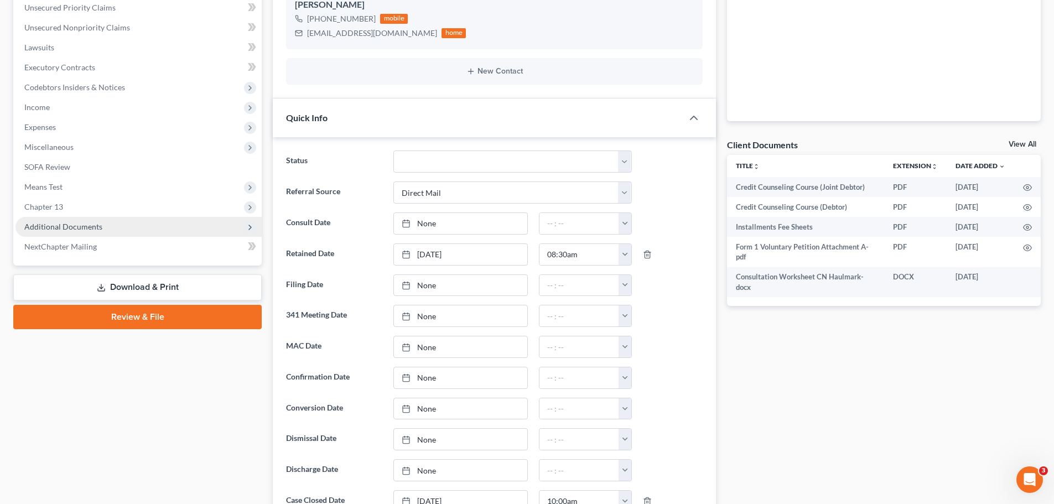
click at [92, 230] on span "Additional Documents" at bounding box center [63, 226] width 78 height 9
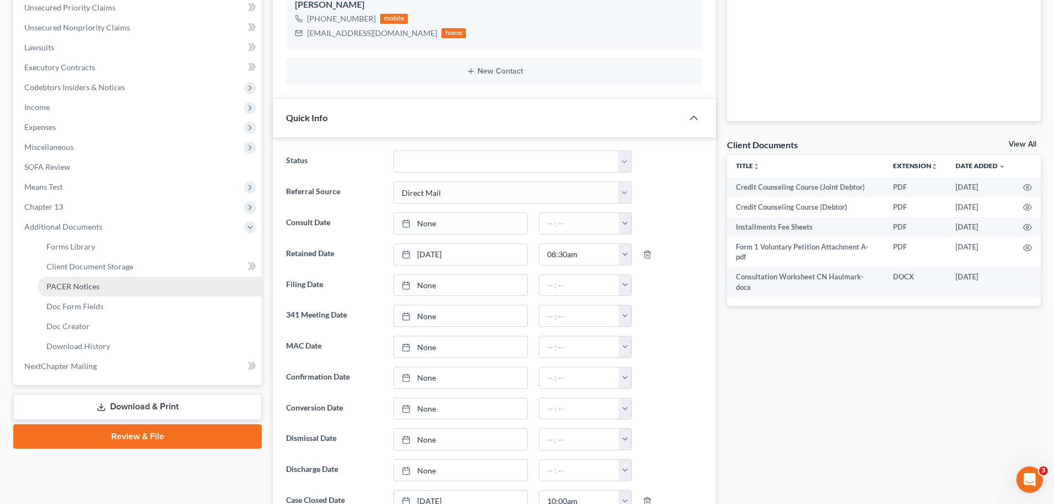
click at [97, 283] on span "PACER Notices" at bounding box center [72, 286] width 53 height 9
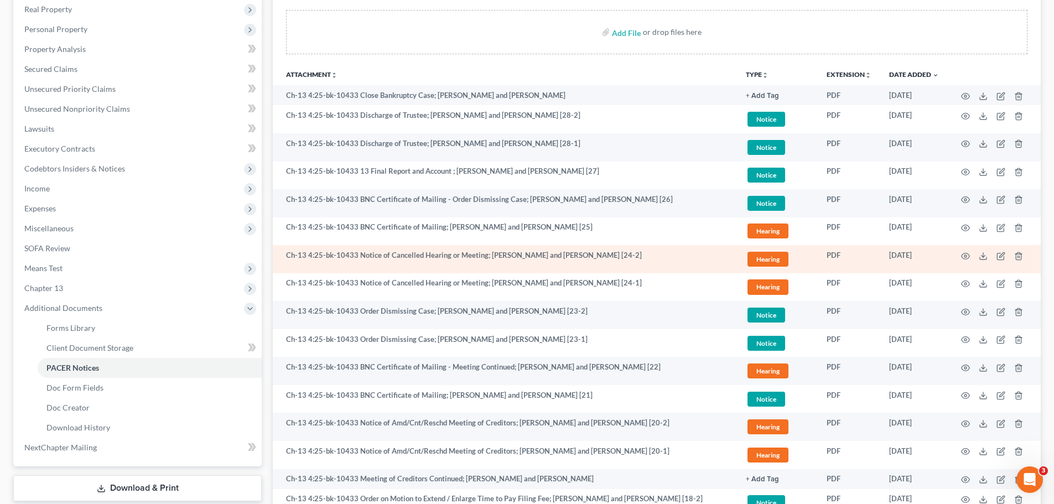
scroll to position [221, 0]
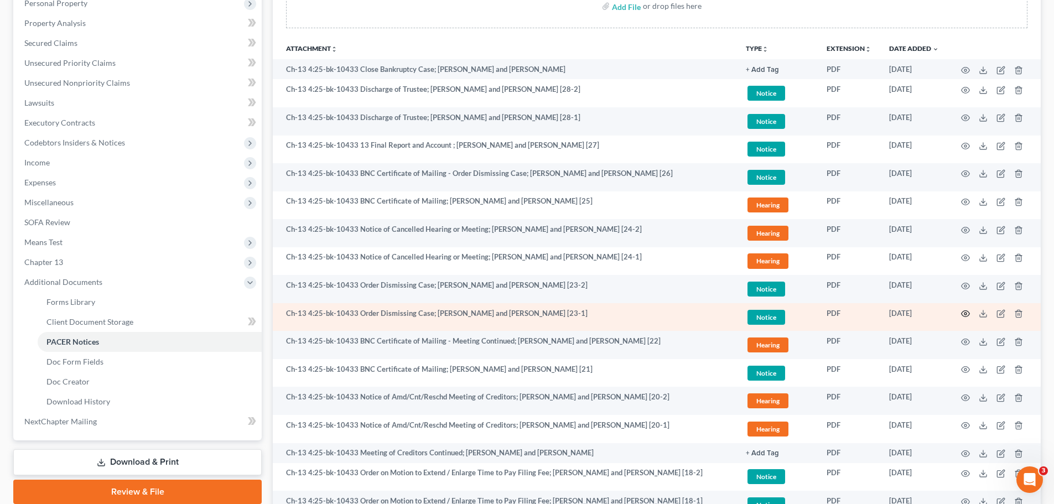
click at [967, 313] on icon "button" at bounding box center [965, 313] width 9 height 9
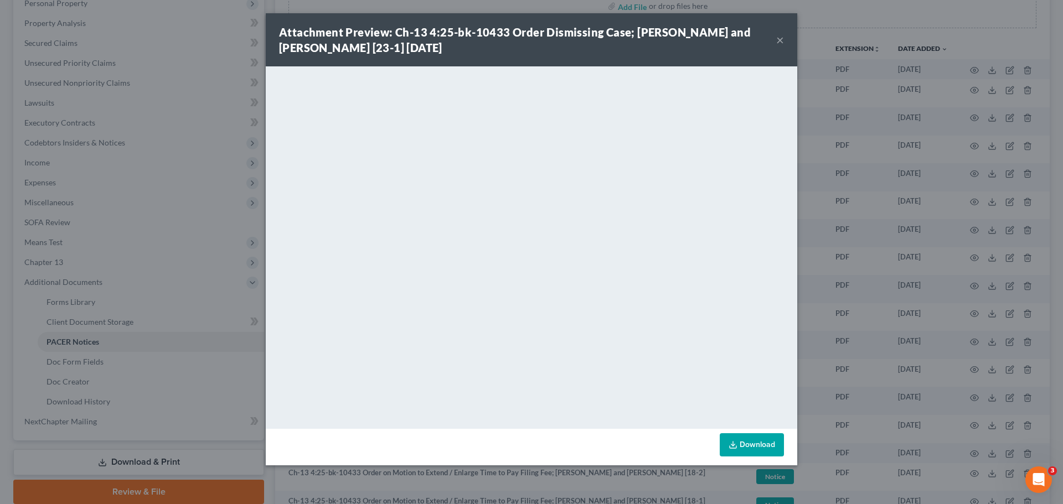
click at [779, 38] on button "×" at bounding box center [780, 39] width 8 height 13
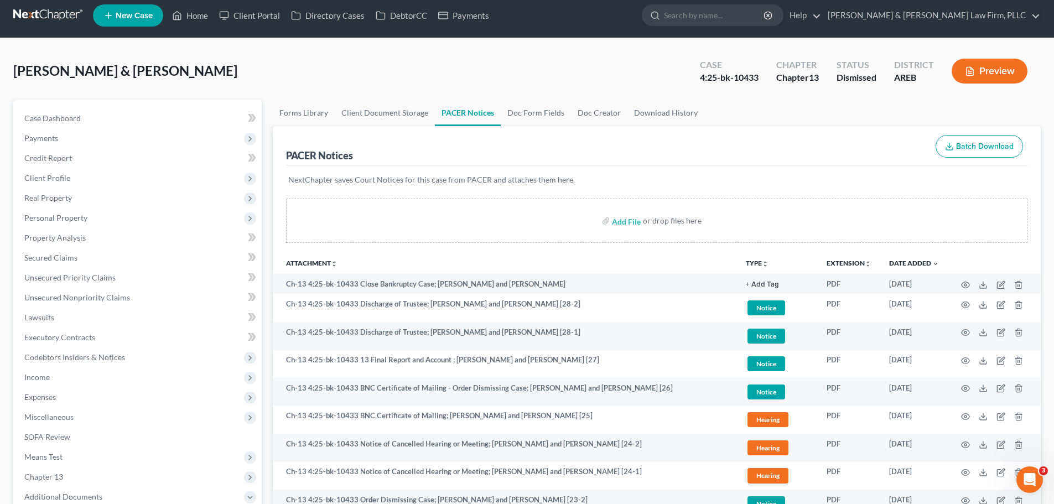
scroll to position [0, 0]
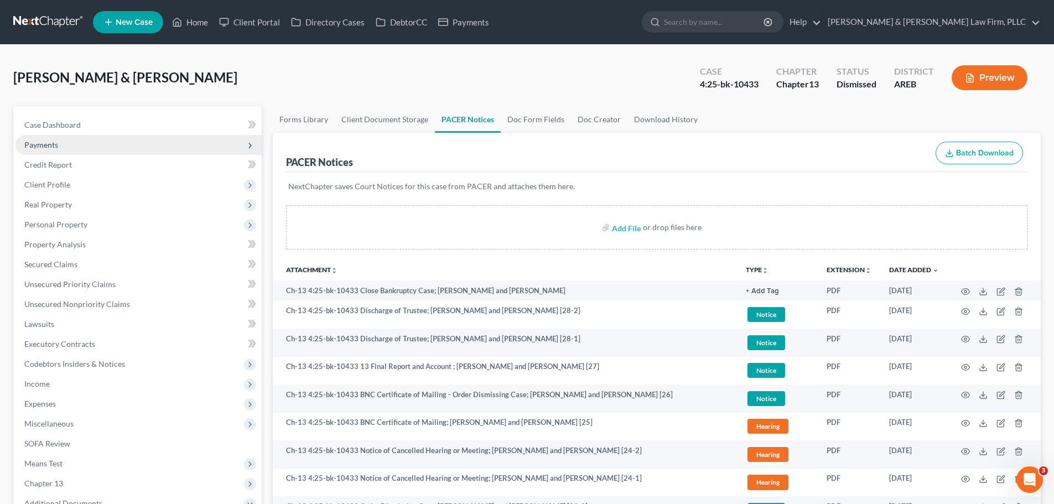
click at [68, 148] on span "Payments" at bounding box center [138, 145] width 246 height 20
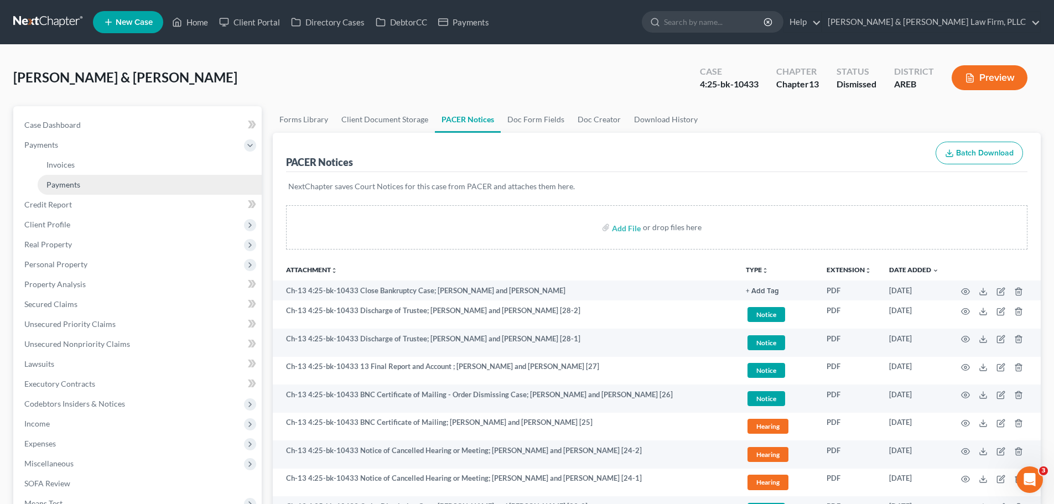
click at [68, 183] on span "Payments" at bounding box center [63, 184] width 34 height 9
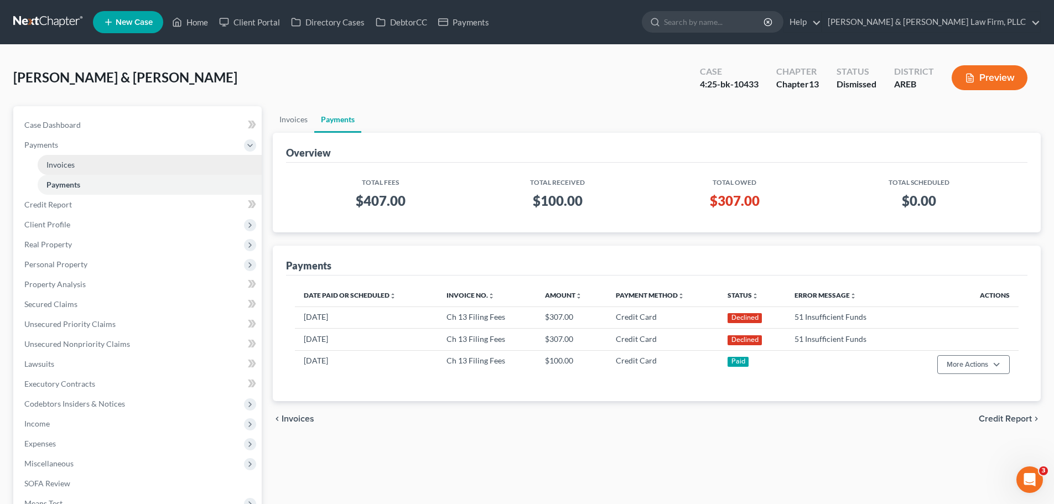
click at [110, 163] on link "Invoices" at bounding box center [150, 165] width 224 height 20
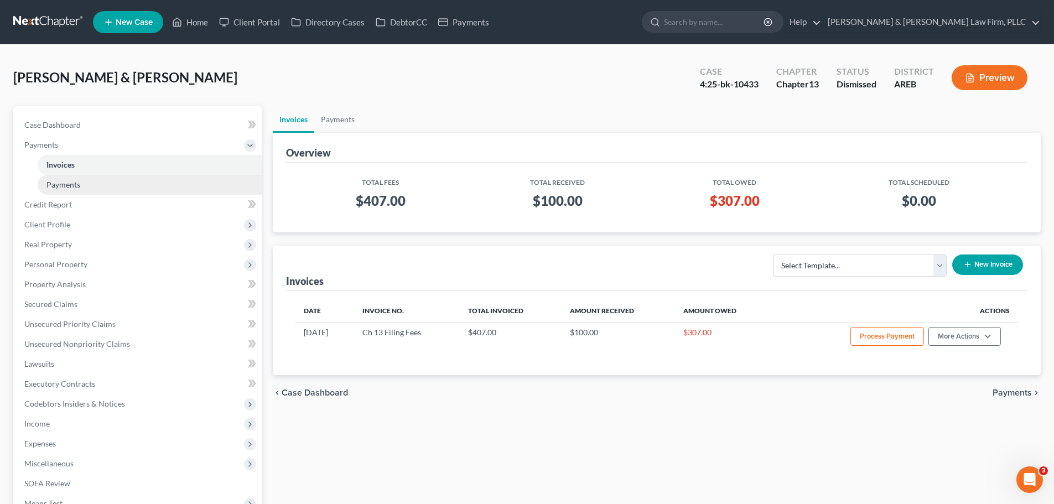
click at [78, 188] on span "Payments" at bounding box center [63, 184] width 34 height 9
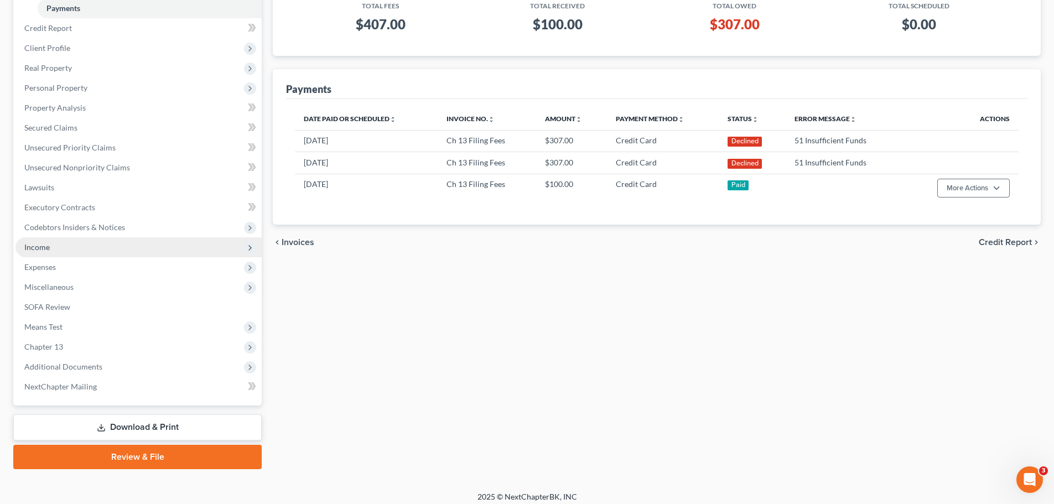
scroll to position [184, 0]
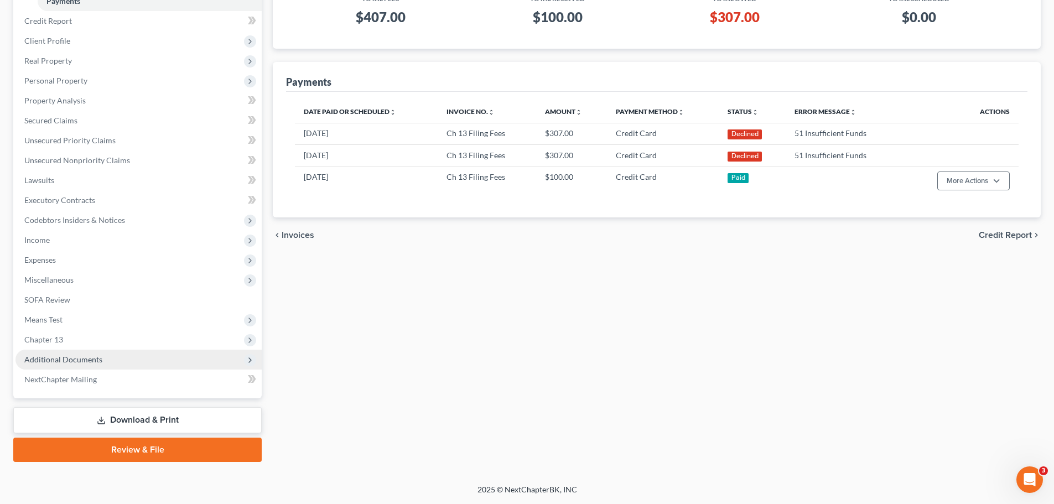
drag, startPoint x: 88, startPoint y: 359, endPoint x: 90, endPoint y: 351, distance: 7.9
click at [88, 358] on span "Additional Documents" at bounding box center [63, 359] width 78 height 9
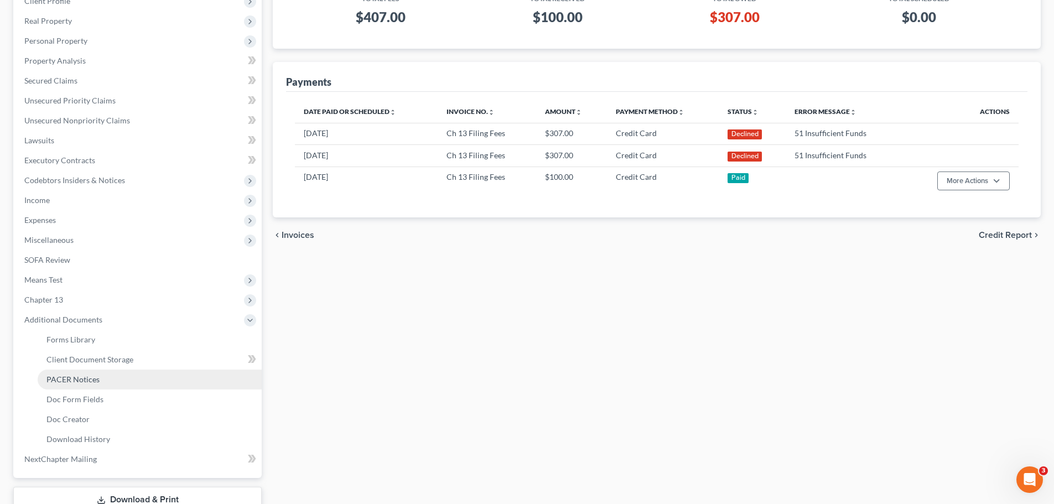
click at [95, 381] on span "PACER Notices" at bounding box center [72, 379] width 53 height 9
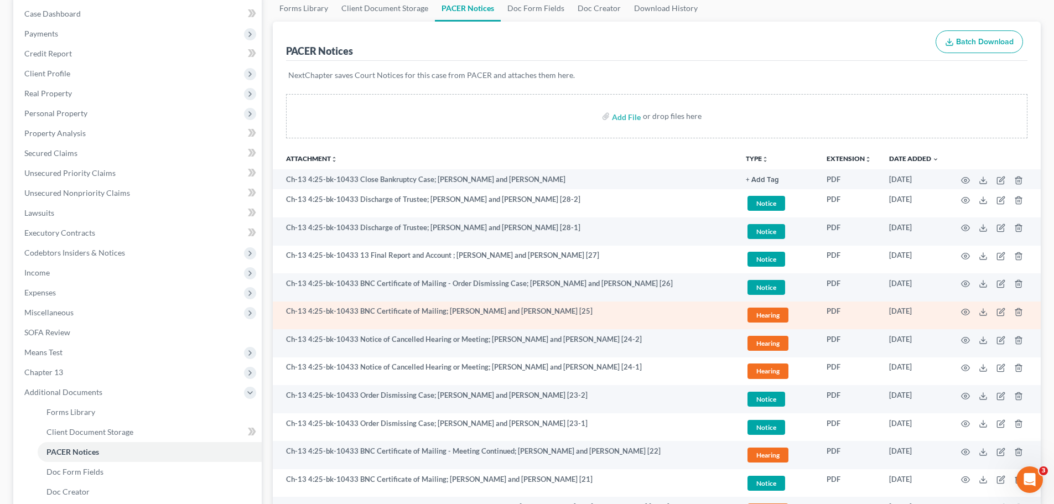
scroll to position [166, 0]
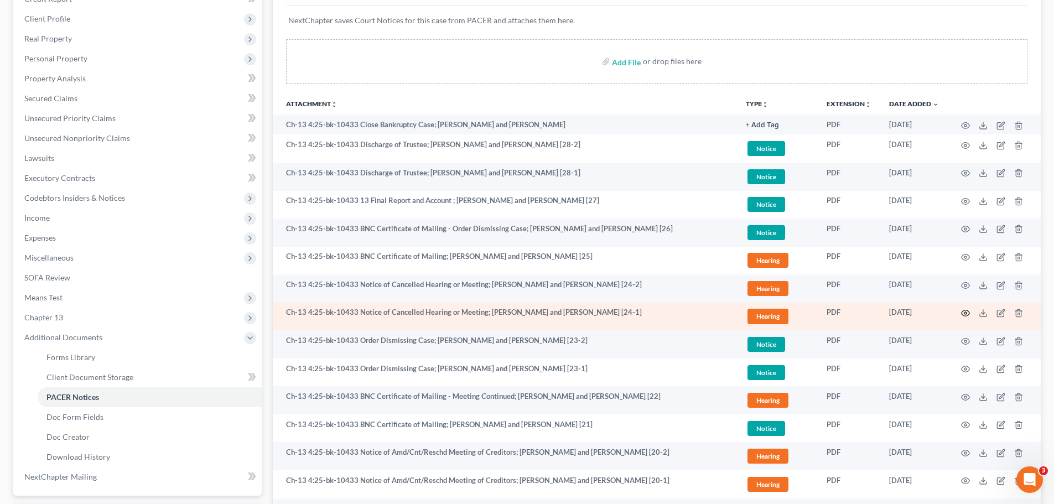
click at [966, 314] on icon "button" at bounding box center [965, 313] width 9 height 9
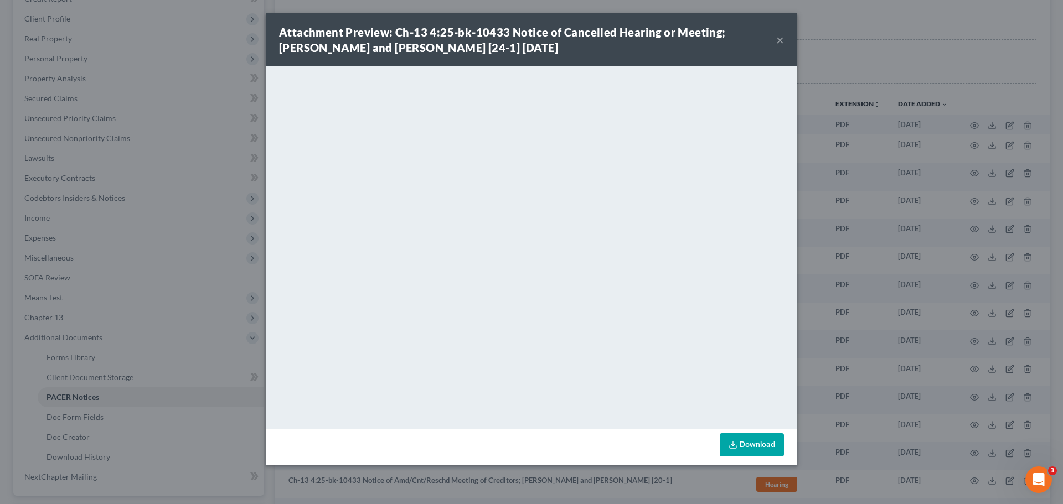
click at [778, 42] on button "×" at bounding box center [780, 39] width 8 height 13
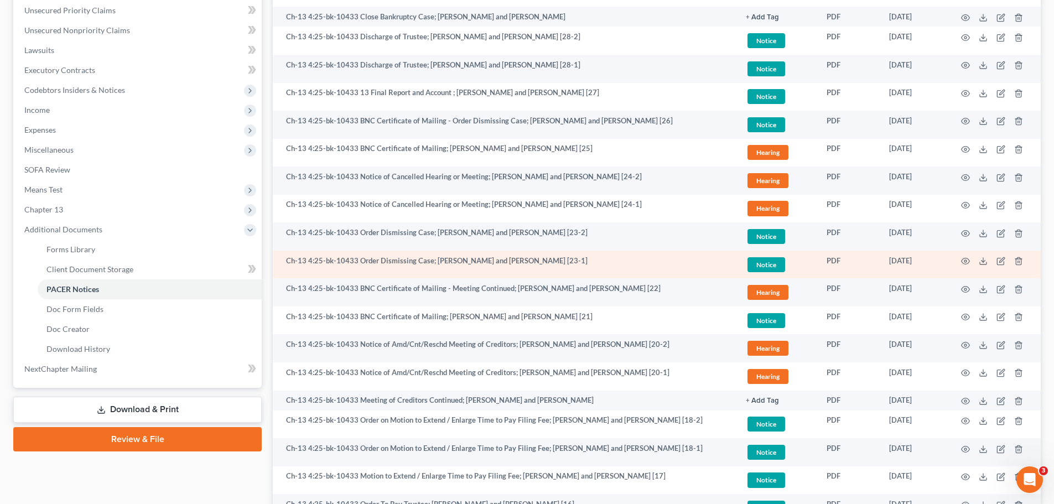
scroll to position [277, 0]
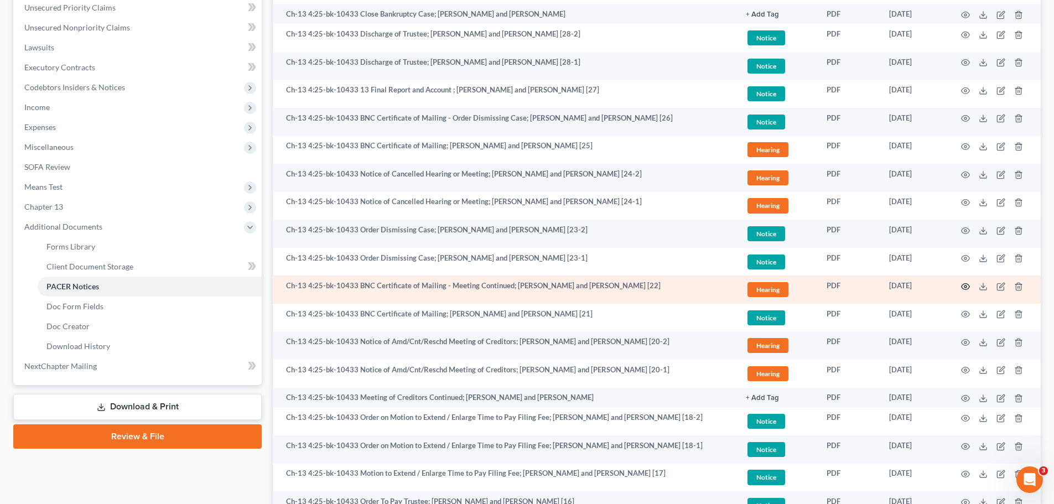
click at [966, 288] on icon "button" at bounding box center [965, 286] width 9 height 9
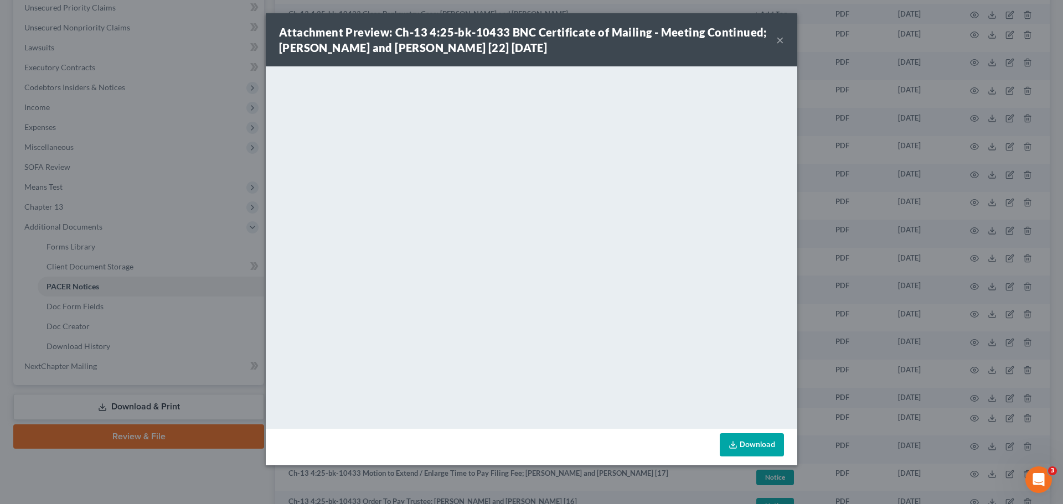
click at [780, 35] on button "×" at bounding box center [780, 39] width 8 height 13
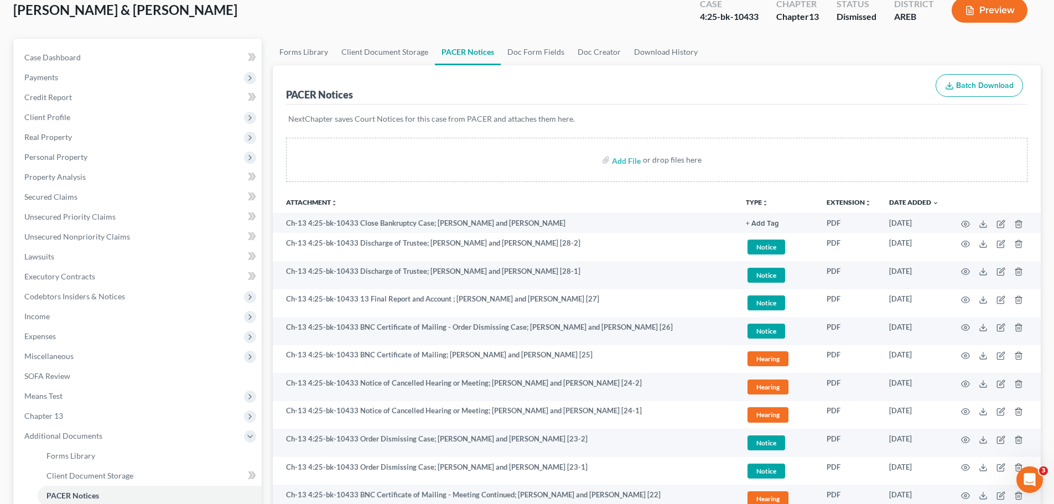
scroll to position [0, 0]
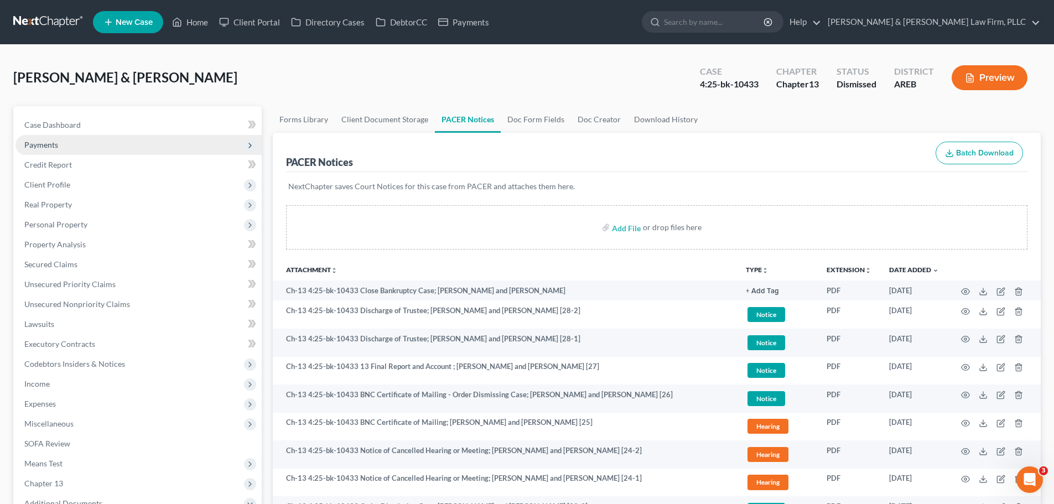
click at [84, 147] on span "Payments" at bounding box center [138, 145] width 246 height 20
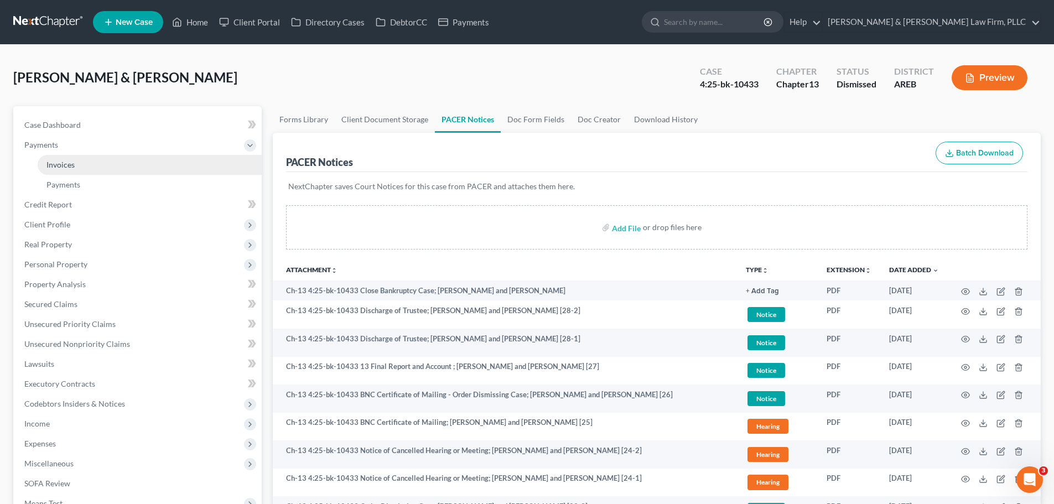
click at [97, 165] on link "Invoices" at bounding box center [150, 165] width 224 height 20
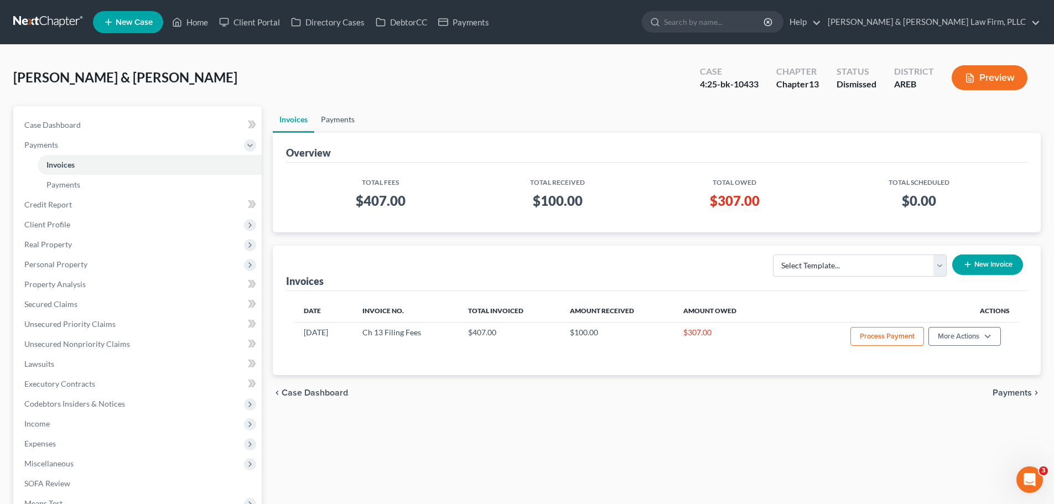
click at [348, 125] on link "Payments" at bounding box center [337, 119] width 47 height 27
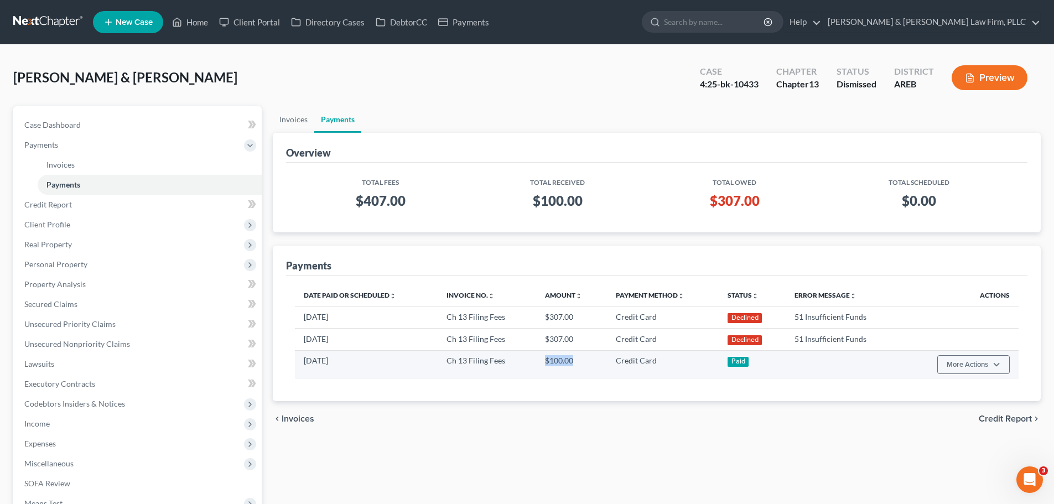
drag, startPoint x: 572, startPoint y: 360, endPoint x: 525, endPoint y: 361, distance: 47.6
click at [525, 361] on tr "[DATE] Ch 13 Filing Fees $100.00 Credit Card Paid More Actions Refund" at bounding box center [657, 364] width 724 height 29
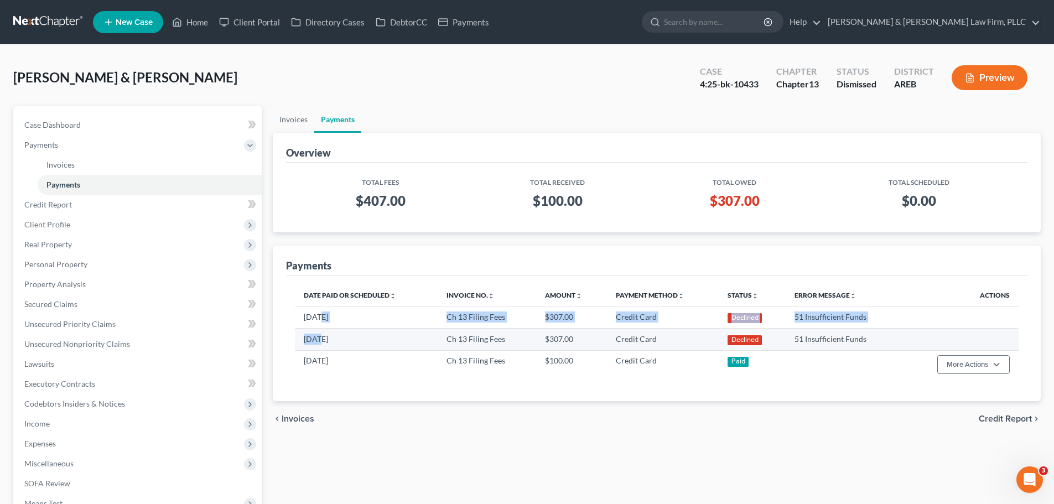
drag, startPoint x: 320, startPoint y: 315, endPoint x: 319, endPoint y: 343, distance: 27.1
click at [319, 343] on tbody "[DATE] Ch 13 Filing Fees $307.00 Credit Card Declined 51 Insufficient Funds [DA…" at bounding box center [657, 343] width 724 height 73
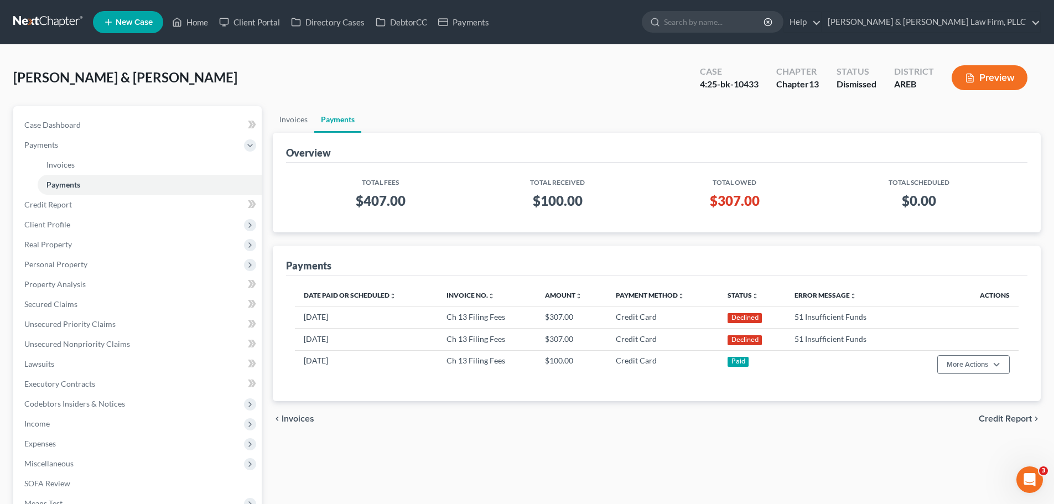
click at [753, 264] on div "Payments" at bounding box center [657, 261] width 742 height 30
click at [88, 125] on link "Case Dashboard" at bounding box center [138, 125] width 246 height 20
select select "2"
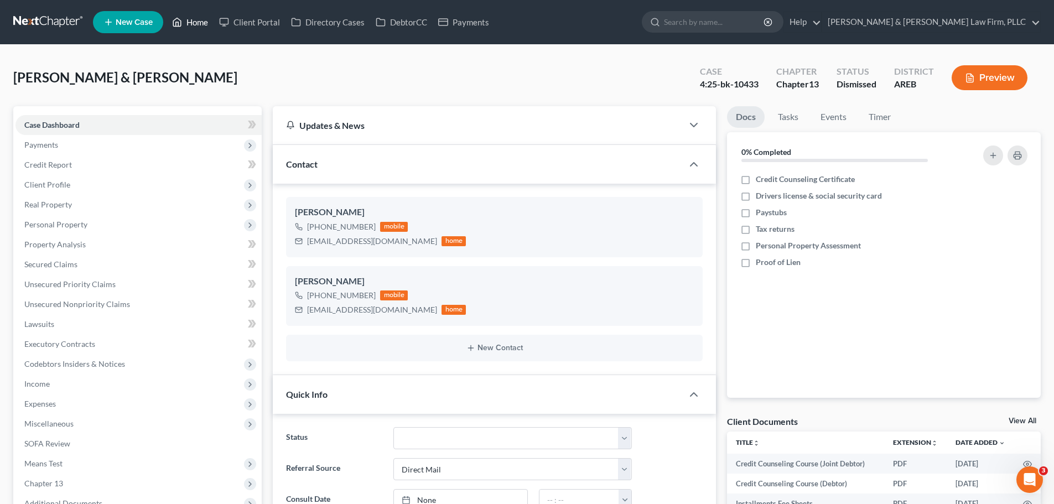
click at [185, 25] on link "Home" at bounding box center [190, 22] width 47 height 20
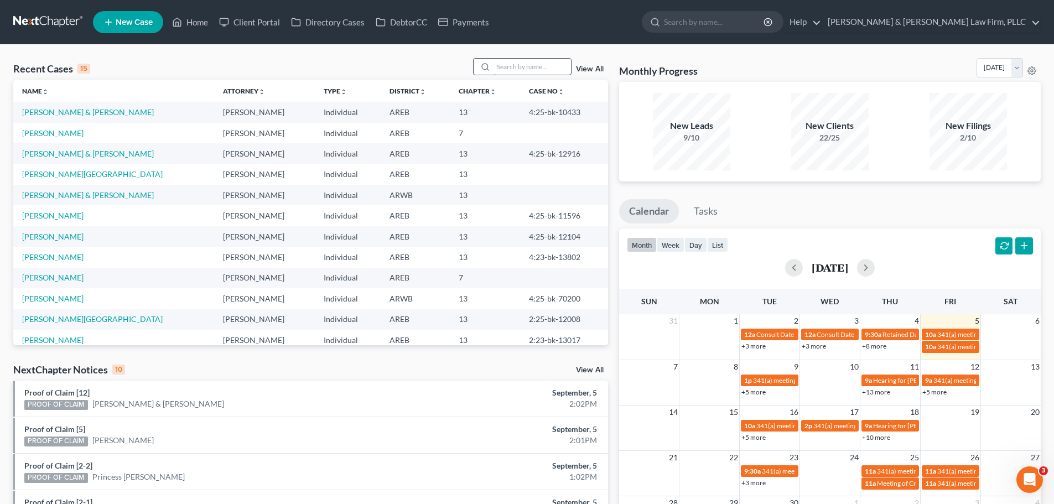
click at [515, 65] on input "search" at bounding box center [532, 67] width 77 height 16
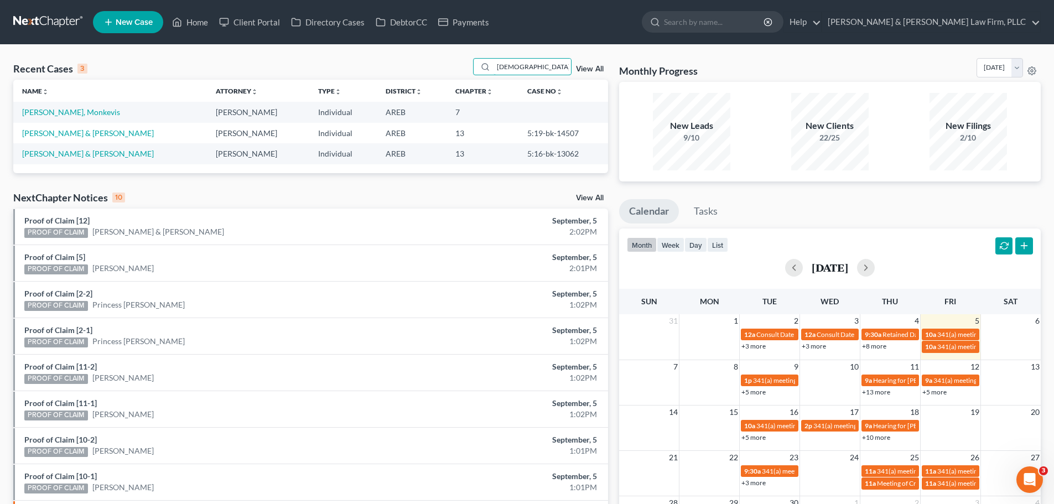
type input "[DEMOGRAPHIC_DATA]"
click at [70, 133] on link "[PERSON_NAME] & [PERSON_NAME]" at bounding box center [88, 132] width 132 height 9
select select "6"
